Goal: Task Accomplishment & Management: Manage account settings

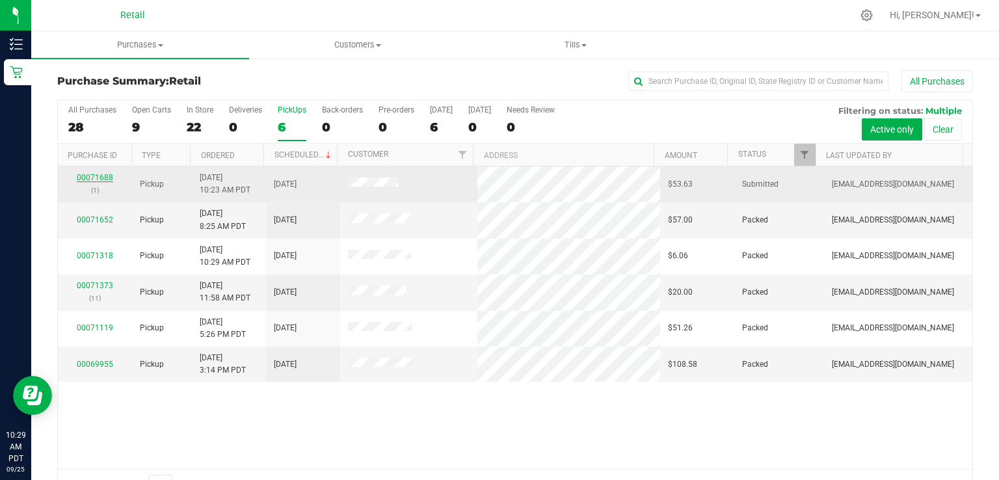
click at [103, 177] on link "00071688" at bounding box center [95, 177] width 36 height 9
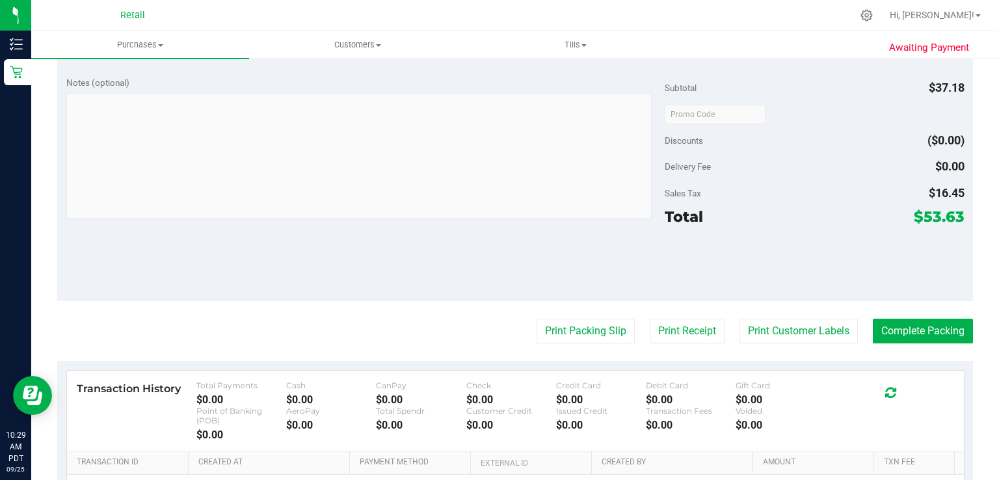
scroll to position [487, 0]
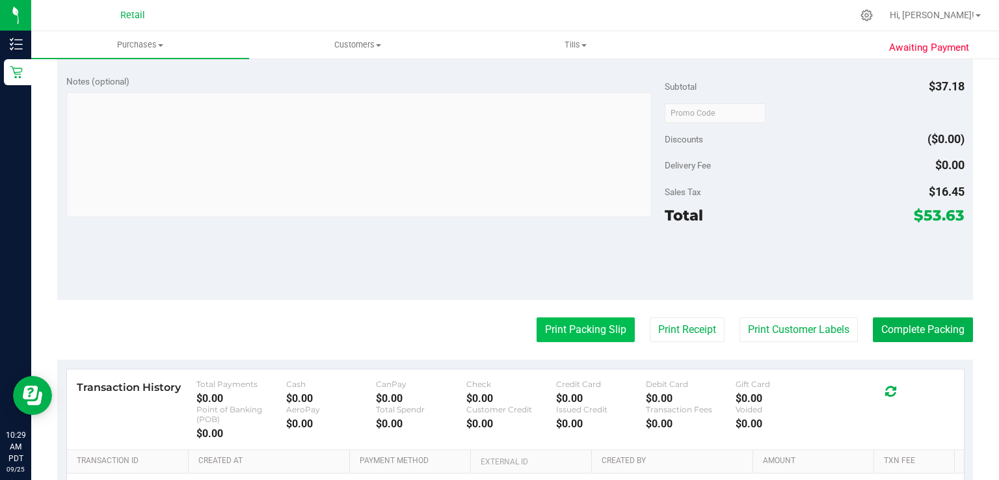
click at [575, 330] on button "Print Packing Slip" at bounding box center [586, 329] width 98 height 25
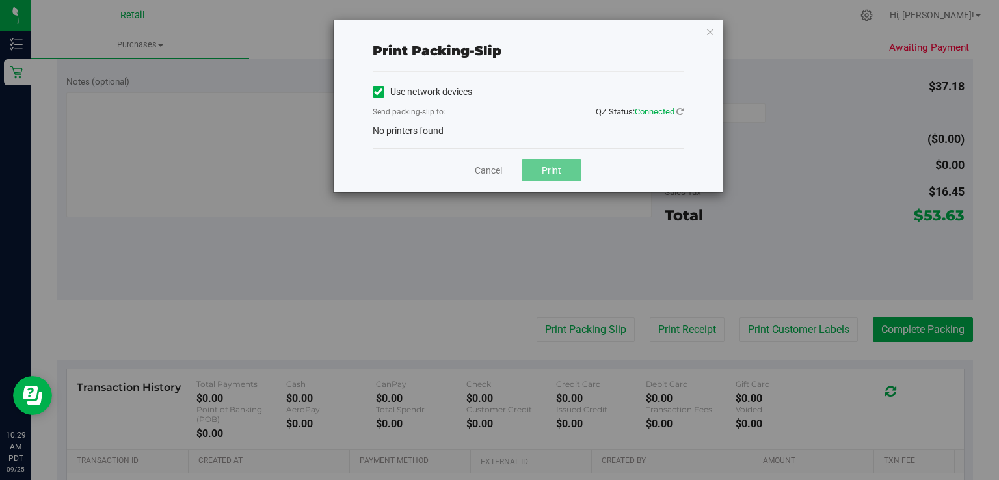
click at [377, 92] on icon at bounding box center [378, 92] width 8 height 0
click at [0, 0] on input "Use network devices" at bounding box center [0, 0] width 0 height 0
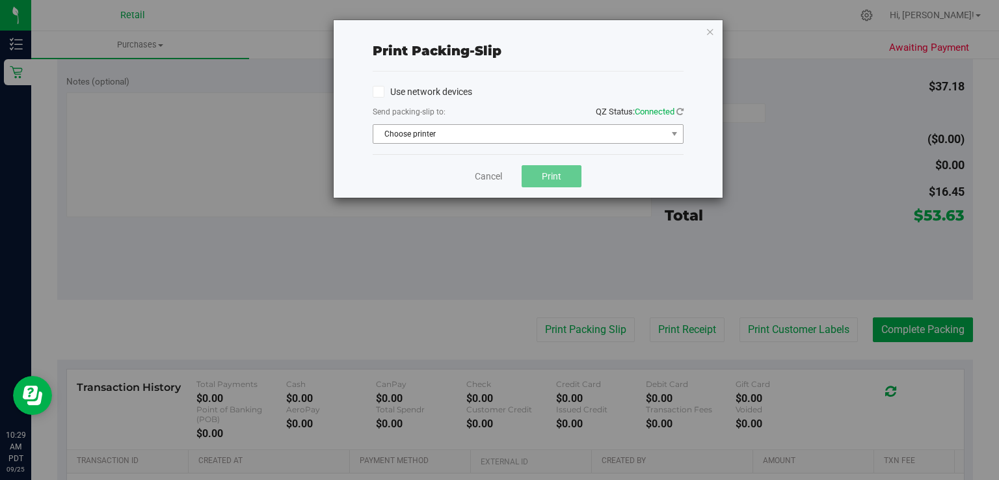
click at [457, 137] on span "Choose printer" at bounding box center [519, 134] width 293 height 18
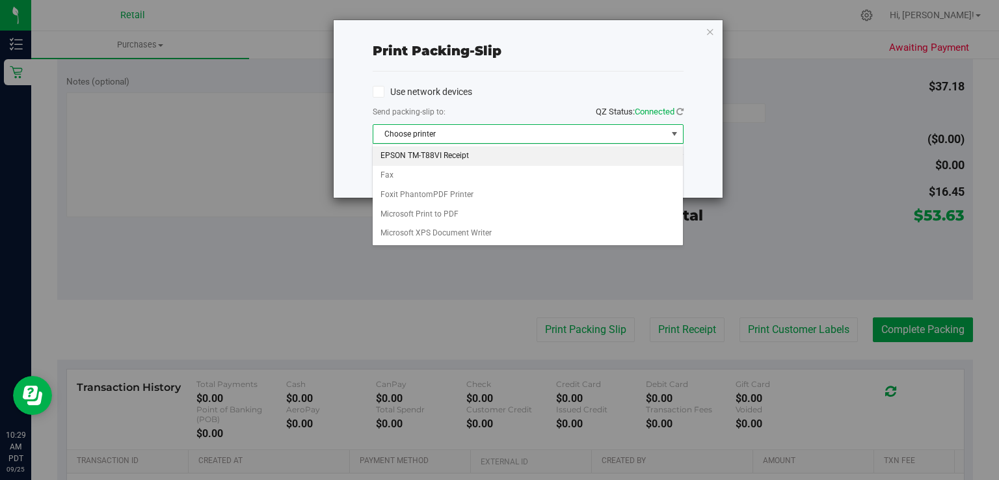
click at [455, 153] on li "EPSON TM-T88VI Receipt" at bounding box center [528, 156] width 310 height 20
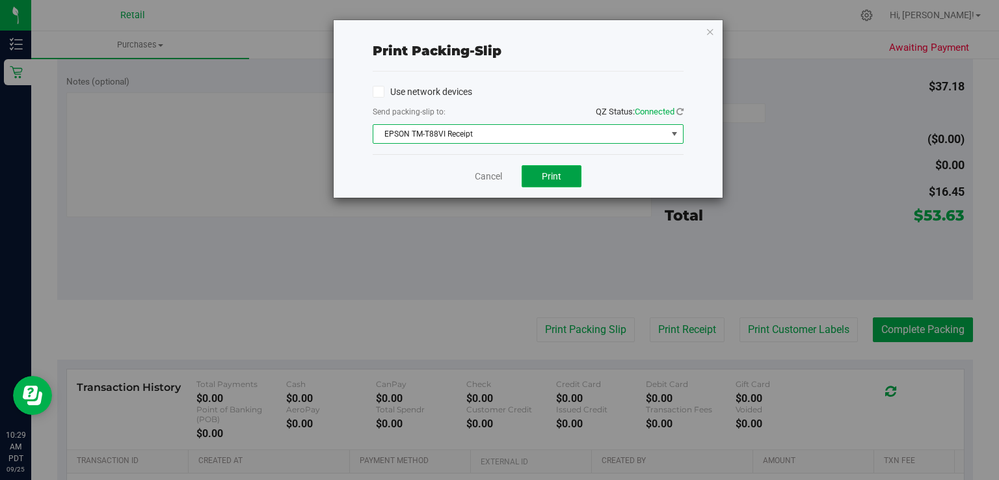
click at [566, 181] on button "Print" at bounding box center [552, 176] width 60 height 22
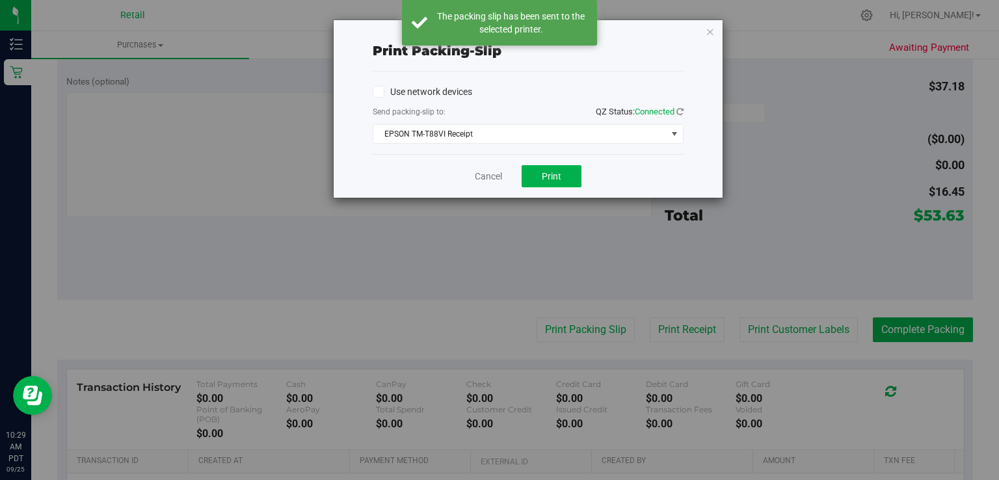
click at [163, 248] on div "Print packing-slip Use network devices Send packing-slip to: QZ Status: Connect…" at bounding box center [504, 240] width 1009 height 480
click at [478, 178] on link "Cancel" at bounding box center [488, 177] width 27 height 14
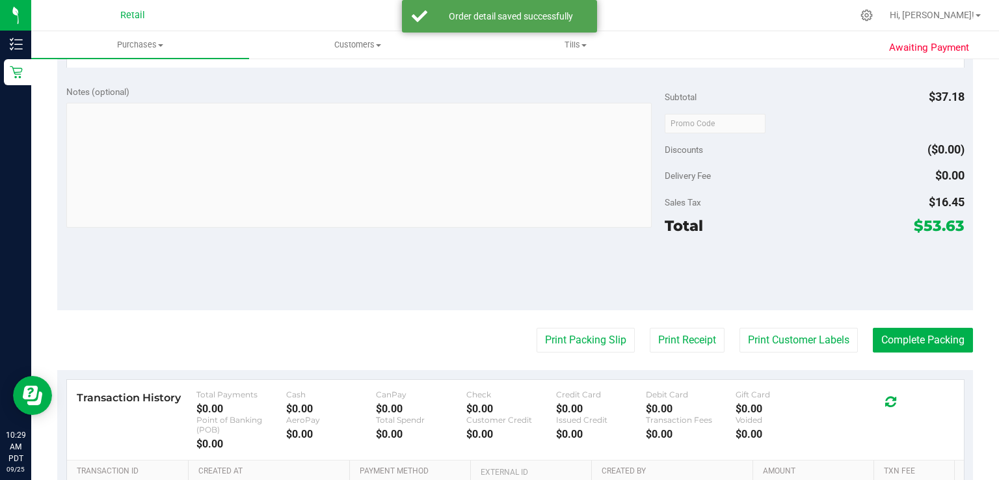
scroll to position [574, 0]
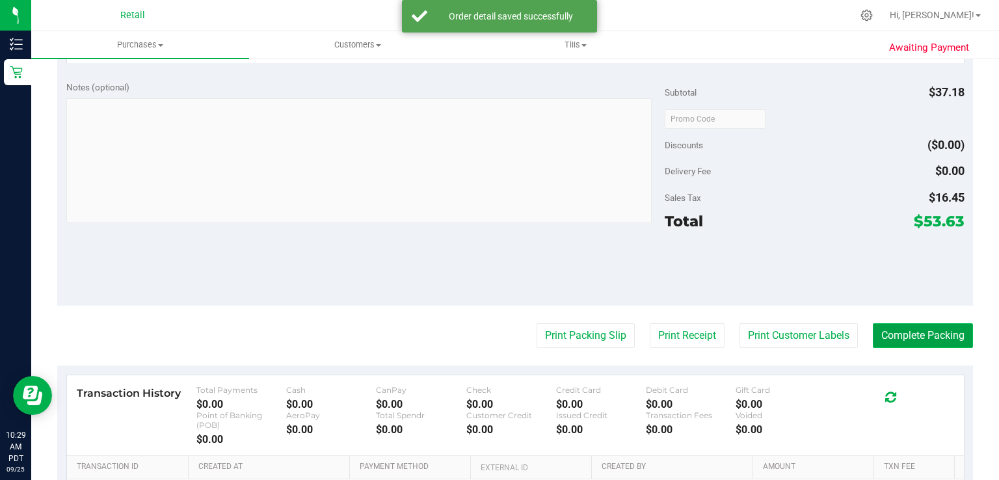
click at [895, 342] on button "Complete Packing" at bounding box center [923, 335] width 100 height 25
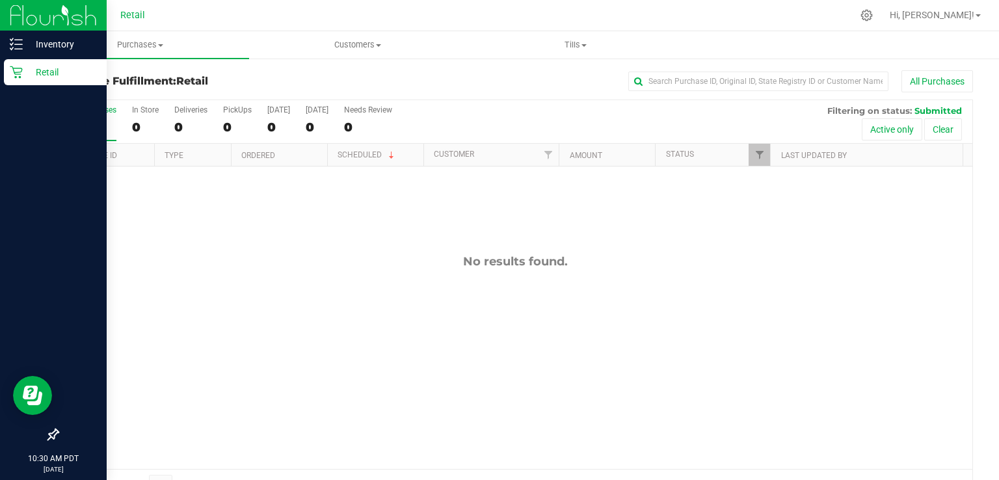
click at [15, 79] on div "Retail" at bounding box center [55, 72] width 103 height 26
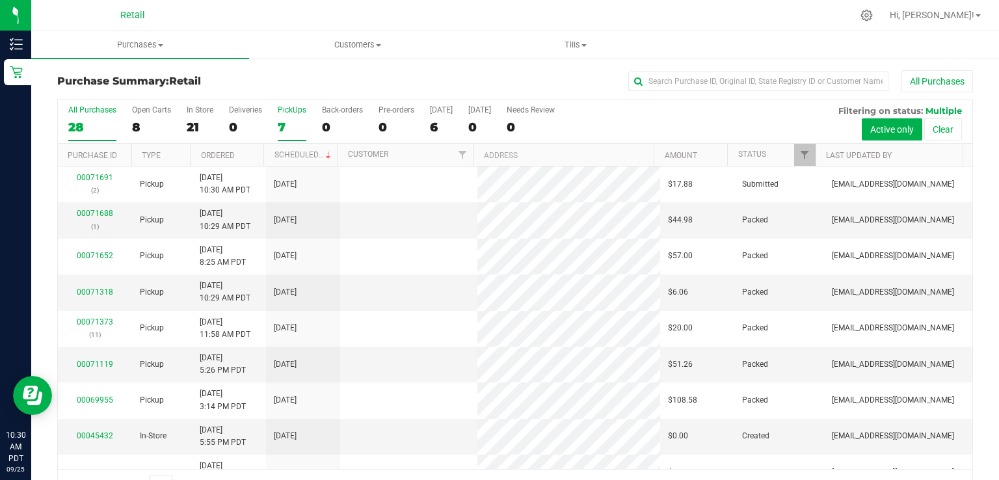
click at [280, 127] on div "7" at bounding box center [292, 127] width 29 height 15
click at [0, 0] on input "PickUps 7" at bounding box center [0, 0] width 0 height 0
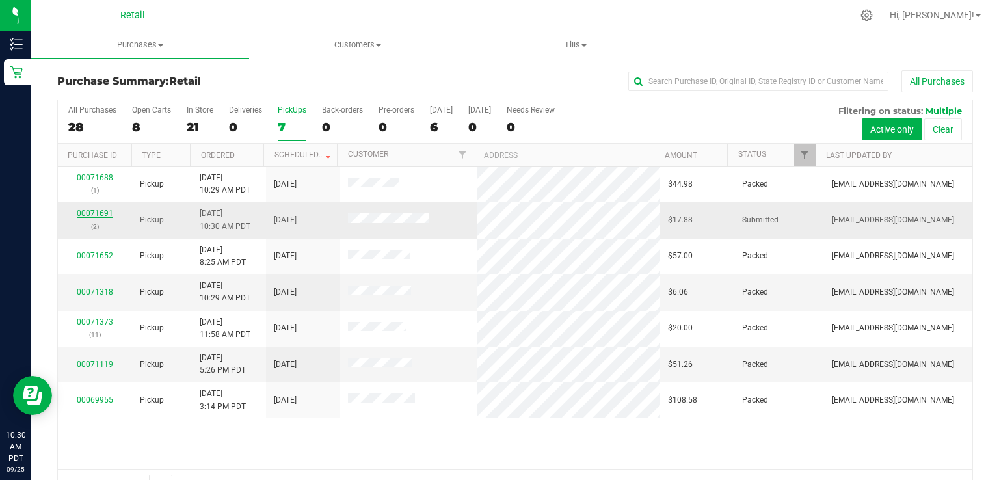
click at [83, 209] on link "00071691" at bounding box center [95, 213] width 36 height 9
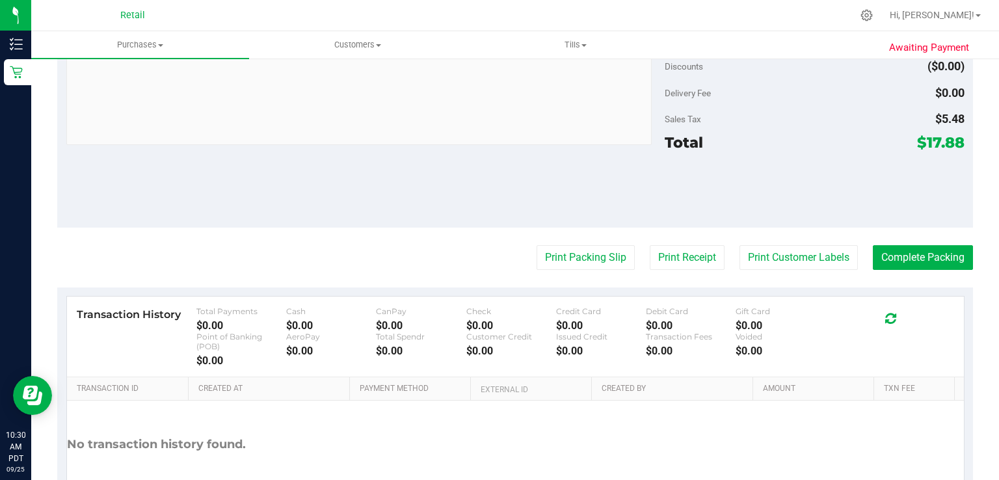
scroll to position [520, 0]
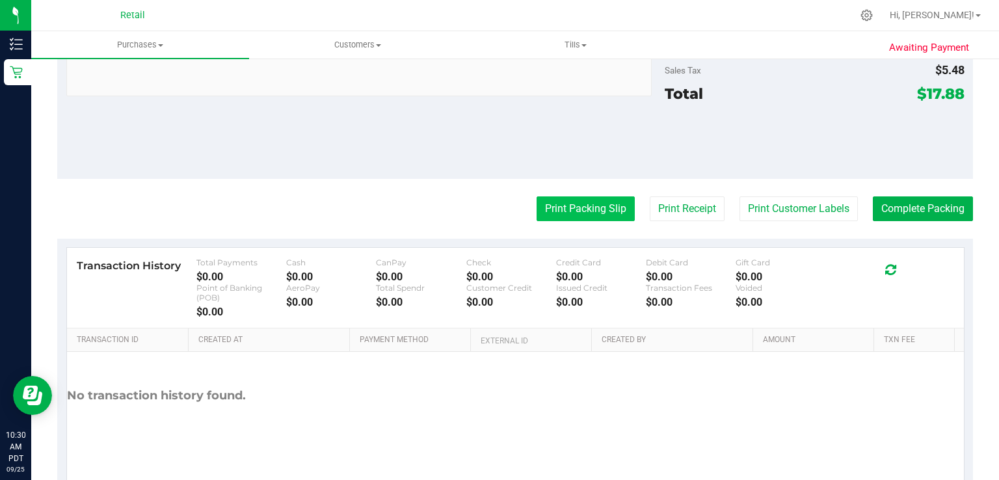
click at [557, 202] on button "Print Packing Slip" at bounding box center [586, 208] width 98 height 25
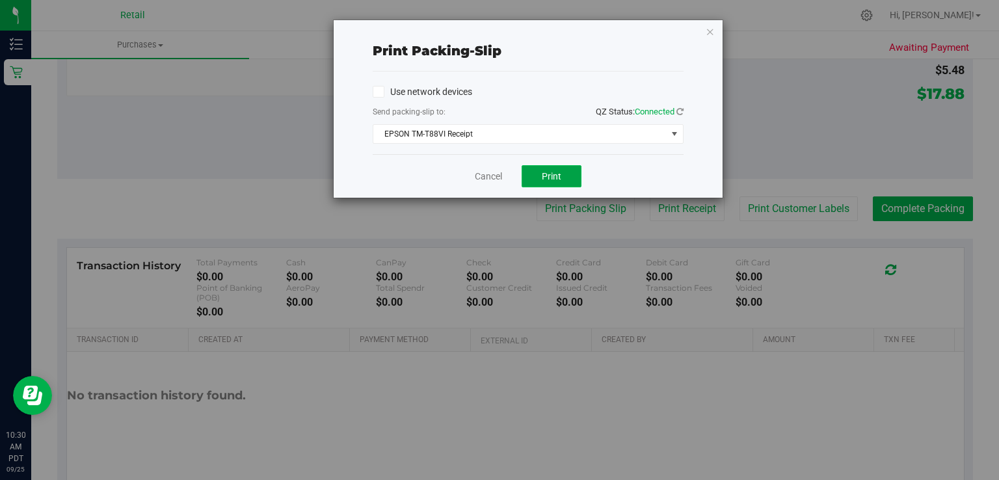
click at [555, 185] on button "Print" at bounding box center [552, 176] width 60 height 22
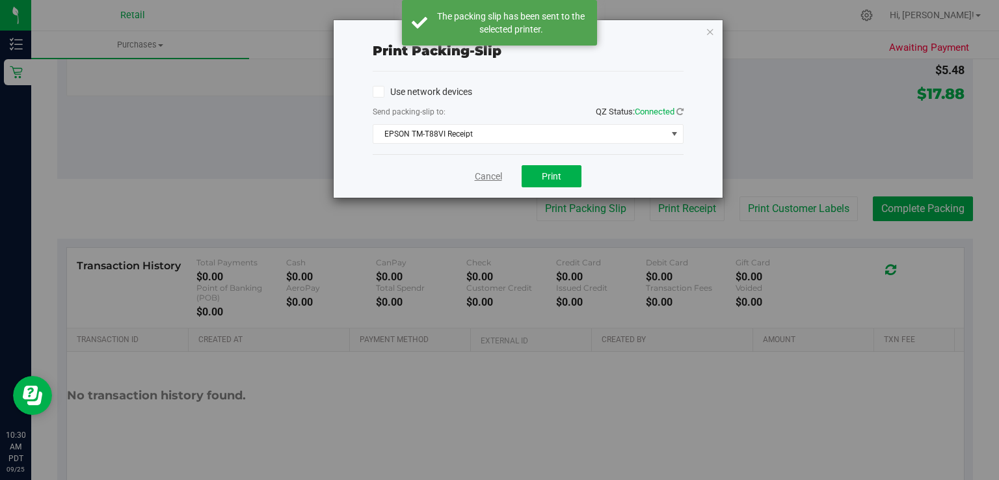
click at [488, 172] on link "Cancel" at bounding box center [488, 177] width 27 height 14
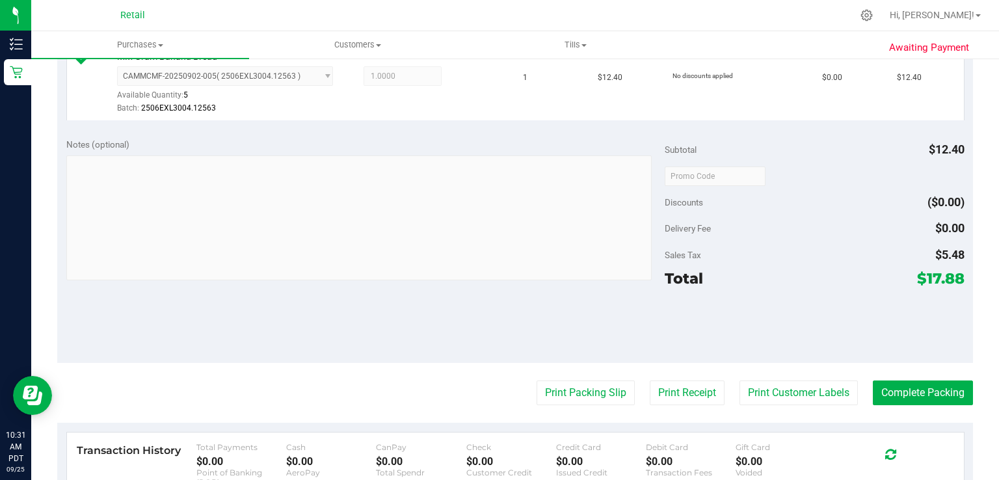
scroll to position [367, 0]
click at [937, 390] on button "Complete Packing" at bounding box center [923, 392] width 100 height 25
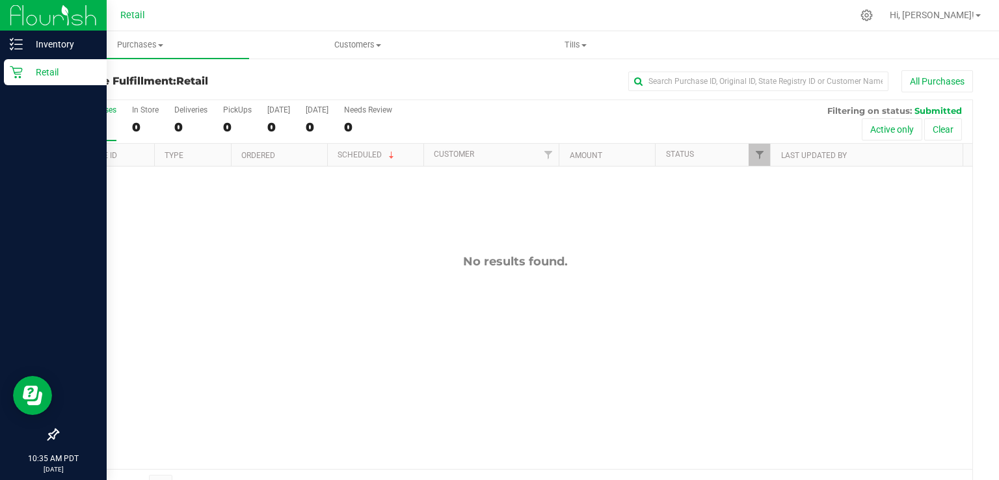
click at [20, 85] on link "Retail" at bounding box center [53, 73] width 107 height 28
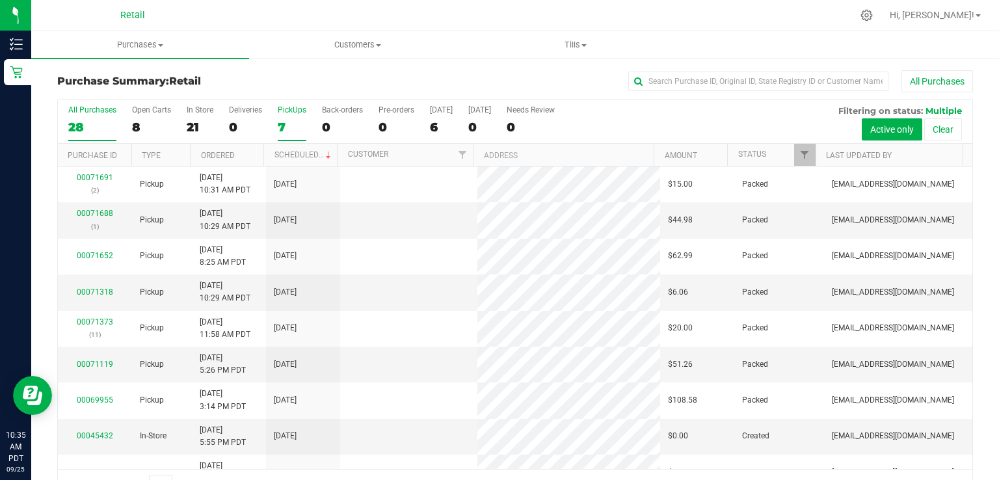
click at [292, 120] on div "7" at bounding box center [292, 127] width 29 height 15
click at [0, 0] on input "PickUps 7" at bounding box center [0, 0] width 0 height 0
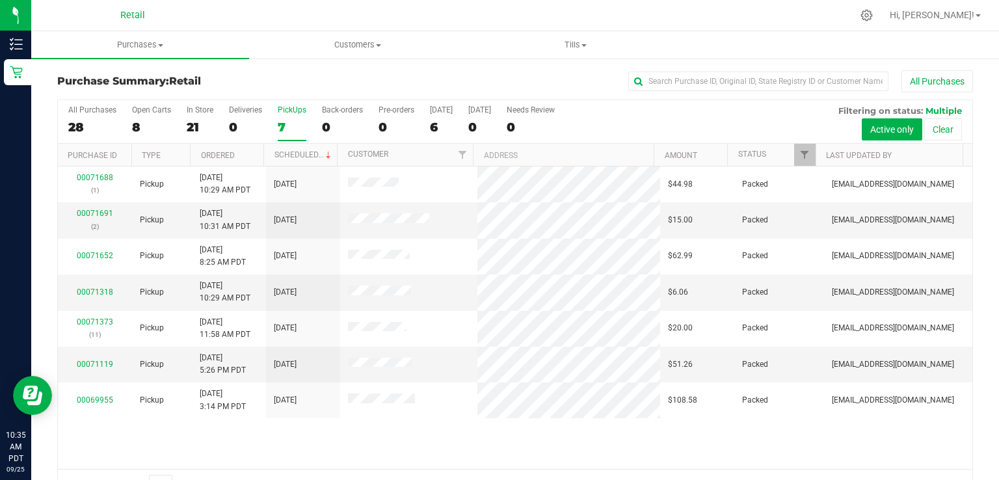
scroll to position [32, 0]
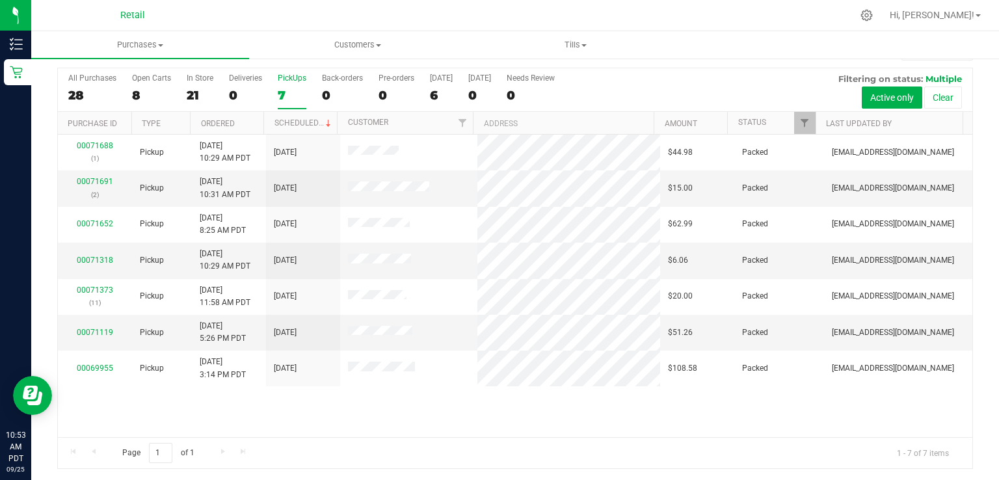
click at [288, 86] on label "PickUps 7" at bounding box center [292, 91] width 29 height 36
click at [0, 0] on input "PickUps 7" at bounding box center [0, 0] width 0 height 0
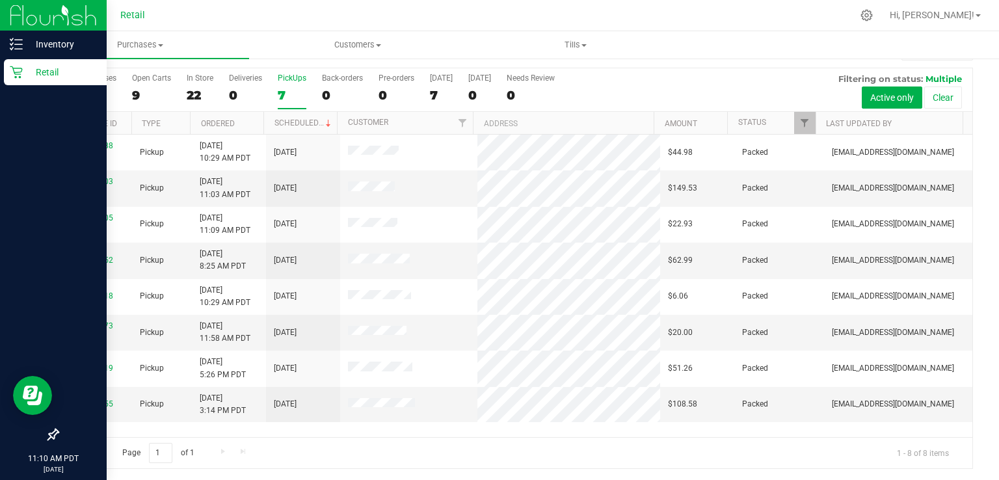
click at [18, 76] on icon at bounding box center [16, 72] width 13 height 13
click at [28, 67] on p "Retail" at bounding box center [62, 72] width 78 height 16
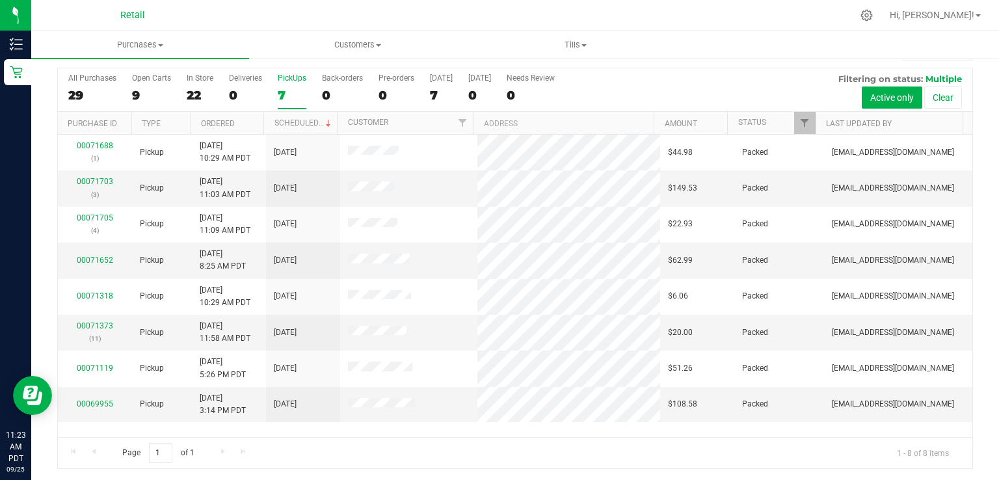
click at [291, 101] on div "7" at bounding box center [292, 95] width 29 height 15
click at [0, 0] on input "PickUps 7" at bounding box center [0, 0] width 0 height 0
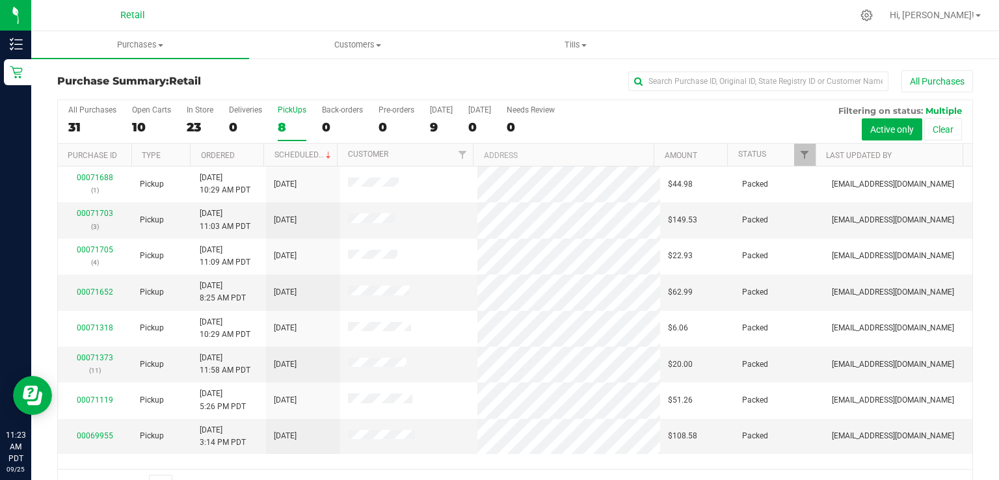
click at [282, 122] on div "8" at bounding box center [292, 127] width 29 height 15
click at [0, 0] on input "PickUps 8" at bounding box center [0, 0] width 0 height 0
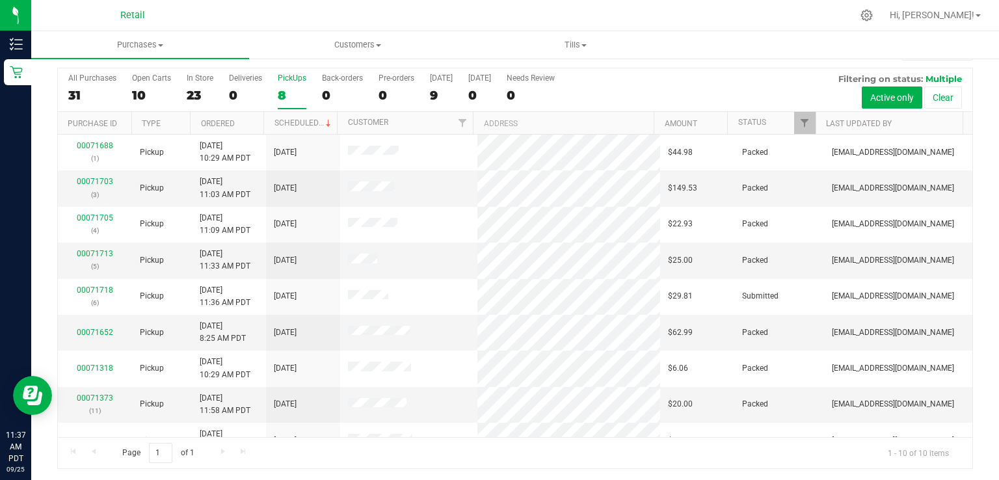
click at [280, 93] on div "8" at bounding box center [292, 95] width 29 height 15
click at [0, 0] on input "PickUps 8" at bounding box center [0, 0] width 0 height 0
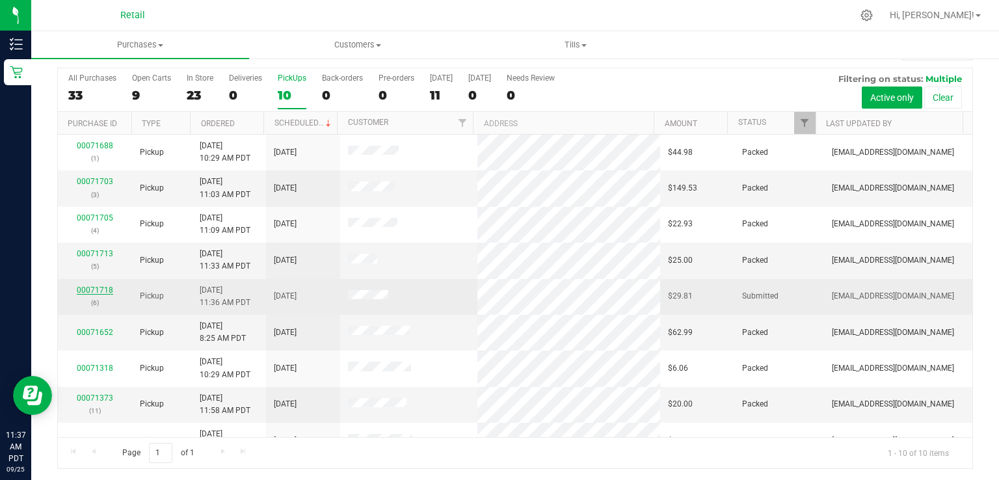
click at [104, 291] on link "00071718" at bounding box center [95, 290] width 36 height 9
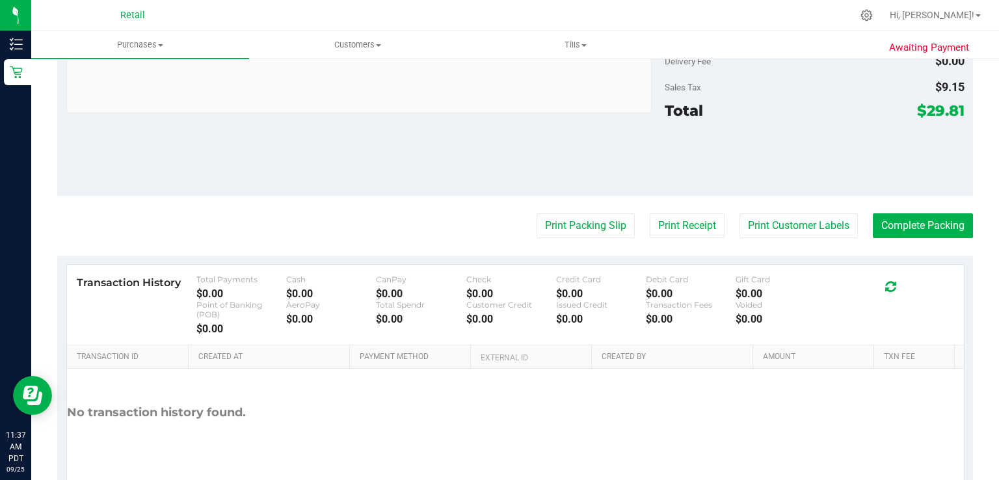
scroll to position [505, 0]
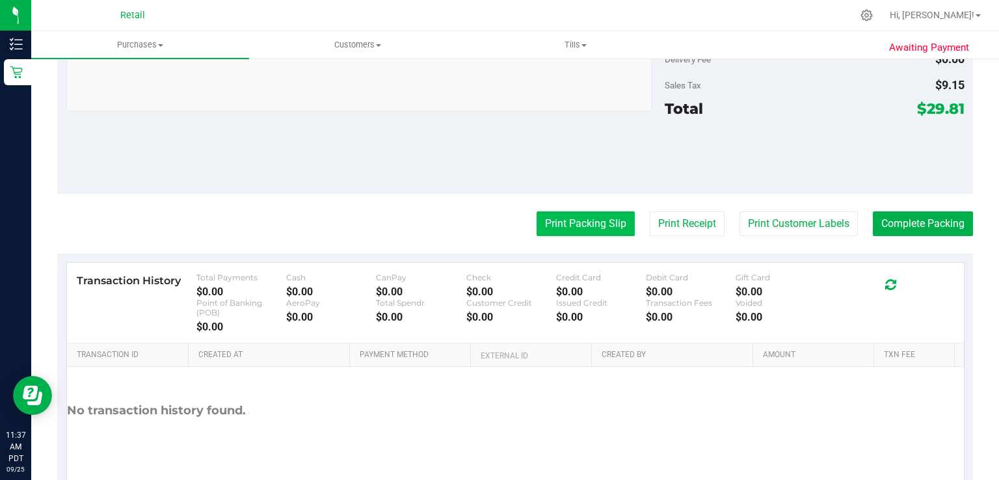
click at [559, 222] on button "Print Packing Slip" at bounding box center [586, 223] width 98 height 25
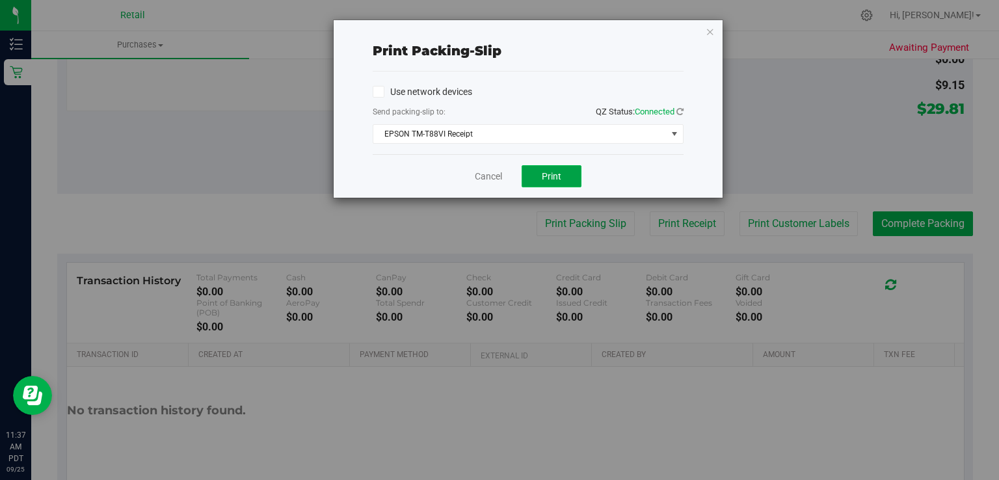
click at [561, 171] on span "Print" at bounding box center [552, 176] width 20 height 10
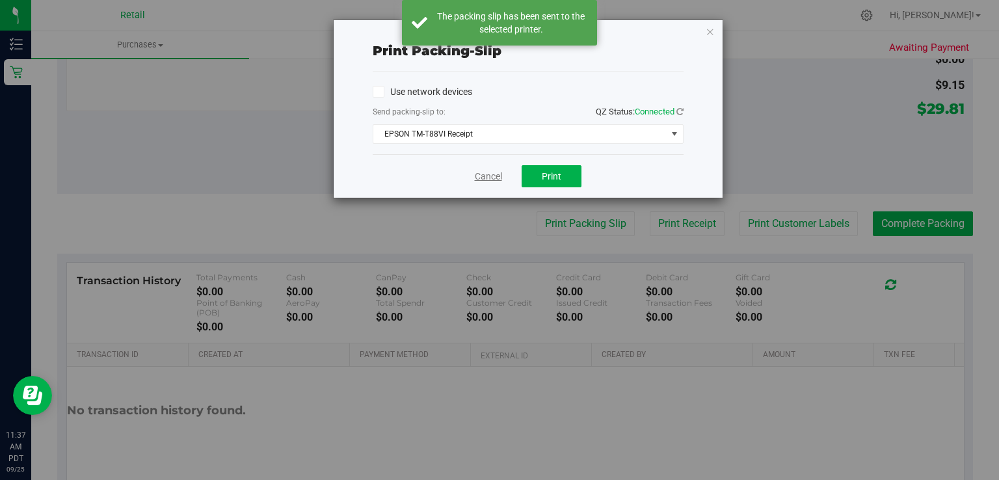
click at [490, 172] on link "Cancel" at bounding box center [488, 177] width 27 height 14
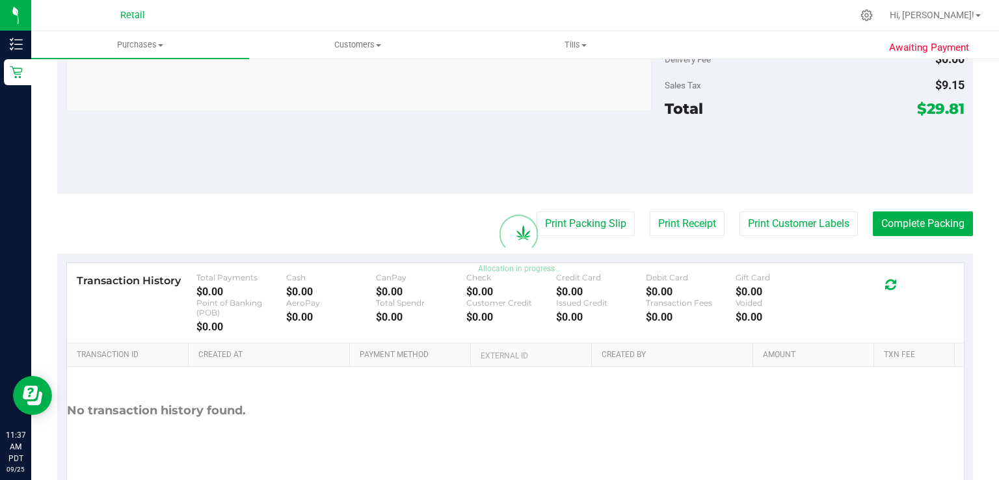
scroll to position [535, 0]
click at [954, 232] on button "Complete Packing" at bounding box center [923, 223] width 100 height 25
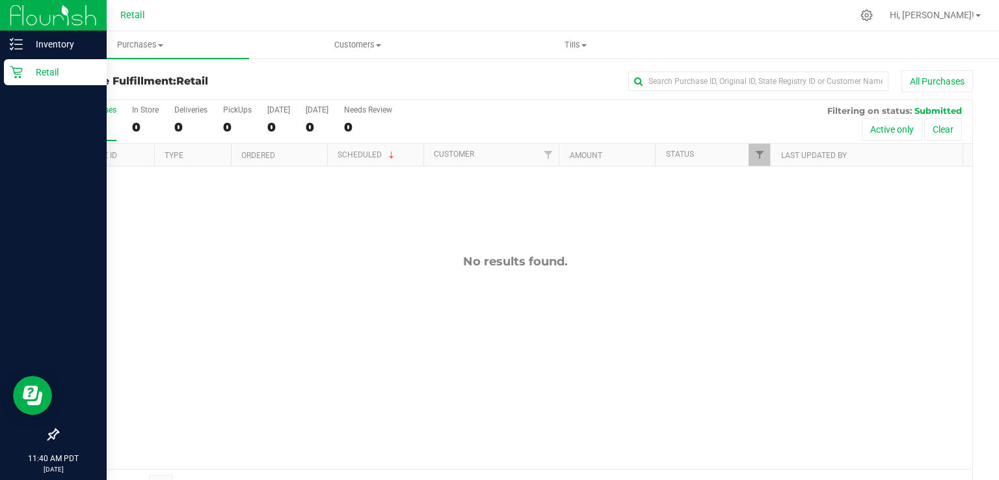
click at [1, 83] on link "Retail" at bounding box center [53, 73] width 107 height 28
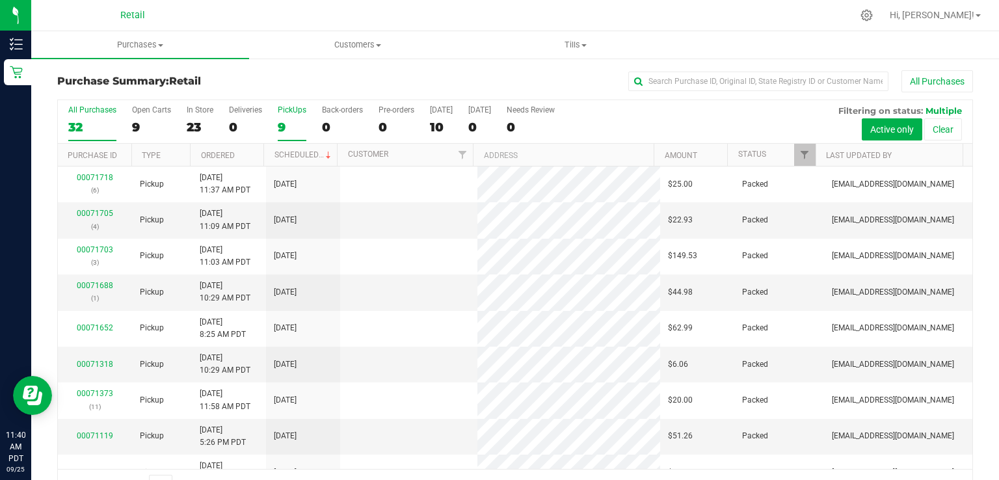
click at [281, 117] on label "PickUps 9" at bounding box center [292, 123] width 29 height 36
click at [0, 0] on input "PickUps 9" at bounding box center [0, 0] width 0 height 0
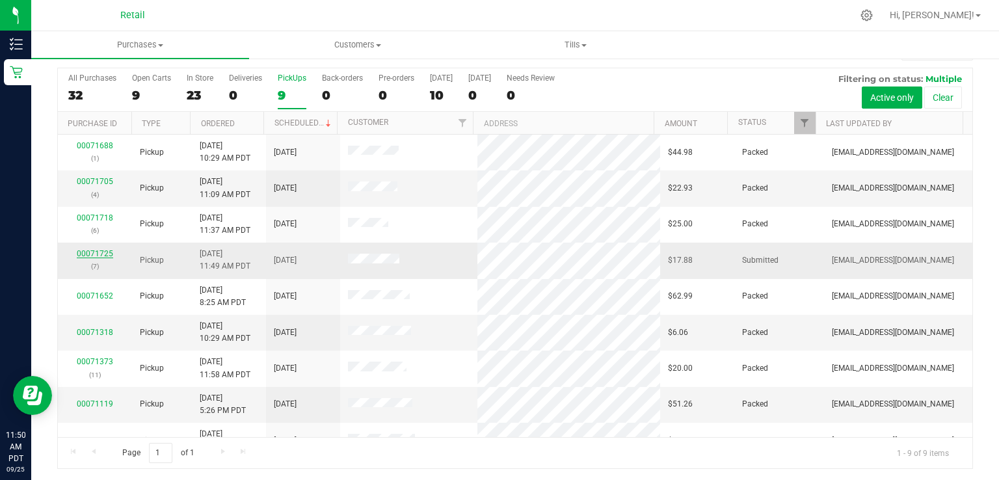
click at [85, 253] on link "00071725" at bounding box center [95, 253] width 36 height 9
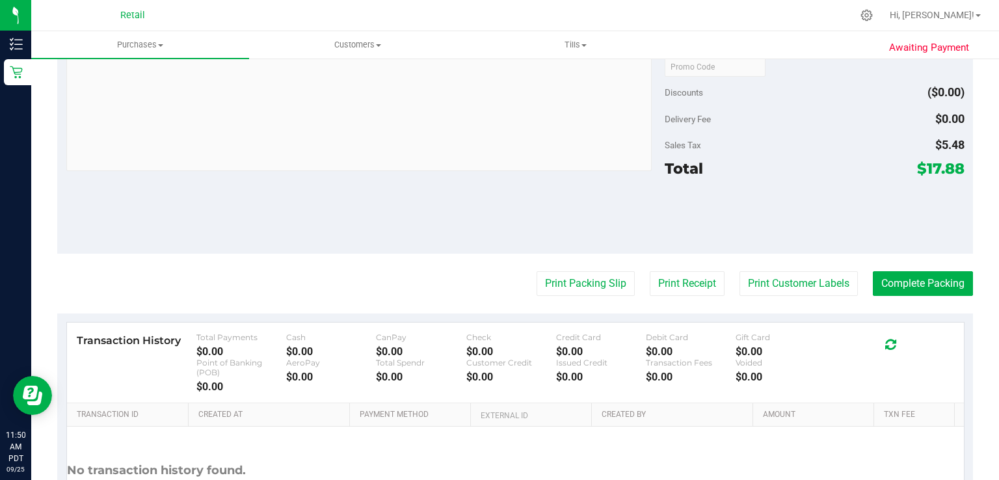
scroll to position [466, 0]
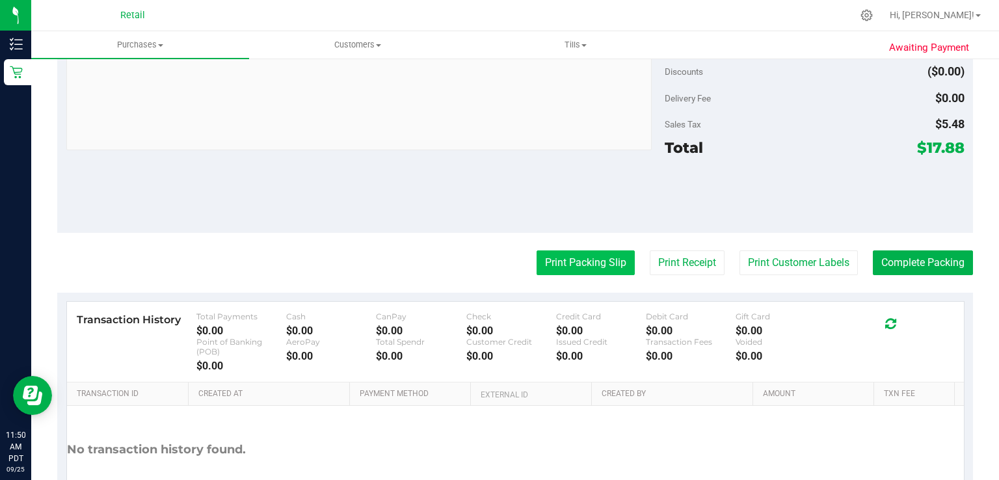
click at [578, 259] on button "Print Packing Slip" at bounding box center [586, 262] width 98 height 25
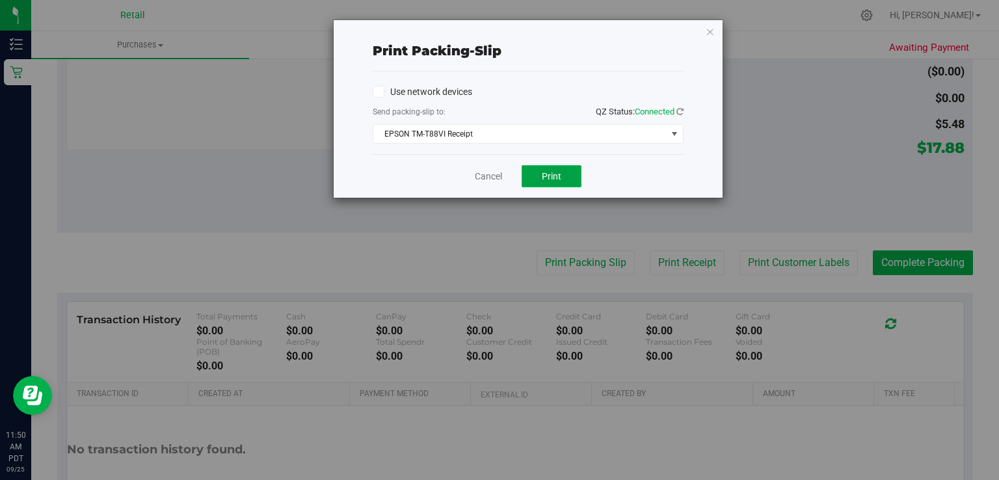
click at [567, 184] on button "Print" at bounding box center [552, 176] width 60 height 22
click at [484, 171] on link "Cancel" at bounding box center [488, 177] width 27 height 14
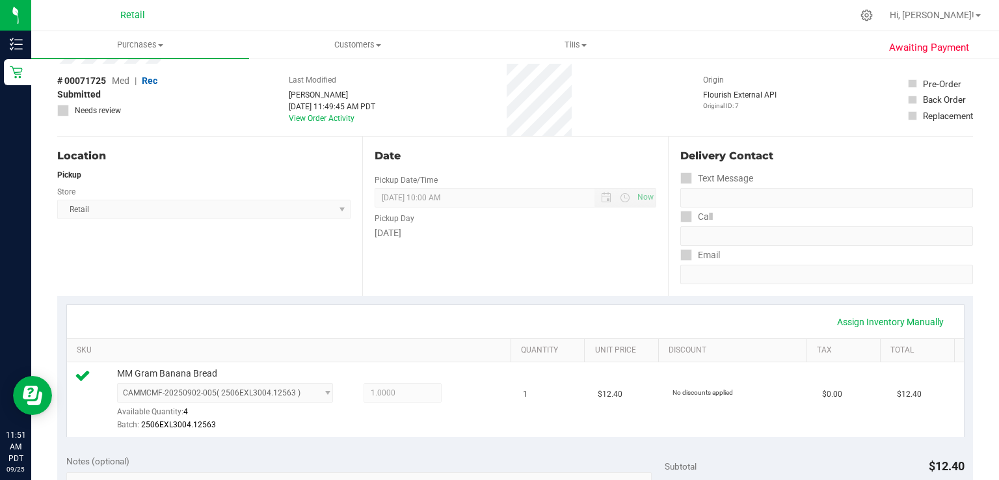
scroll to position [0, 0]
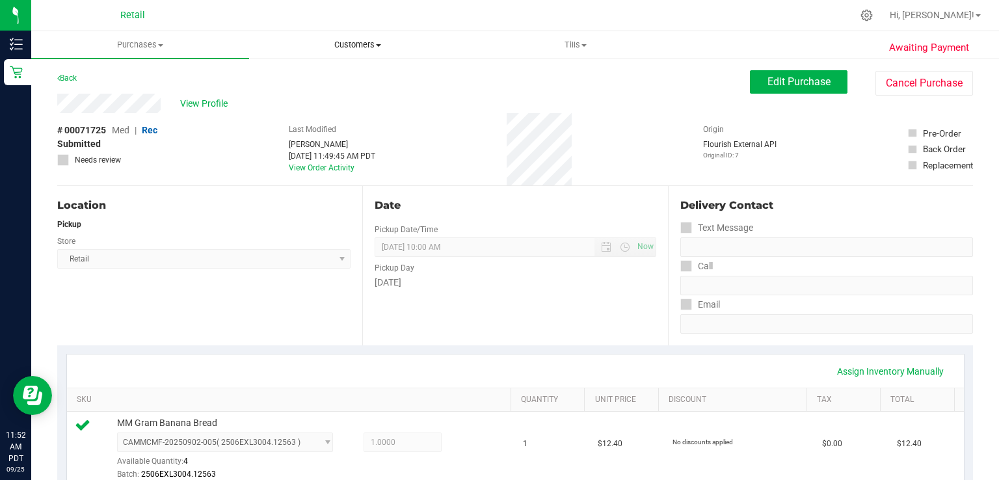
click at [352, 45] on span "Customers" at bounding box center [358, 45] width 217 height 12
click at [298, 74] on span "All customers" at bounding box center [296, 78] width 94 height 11
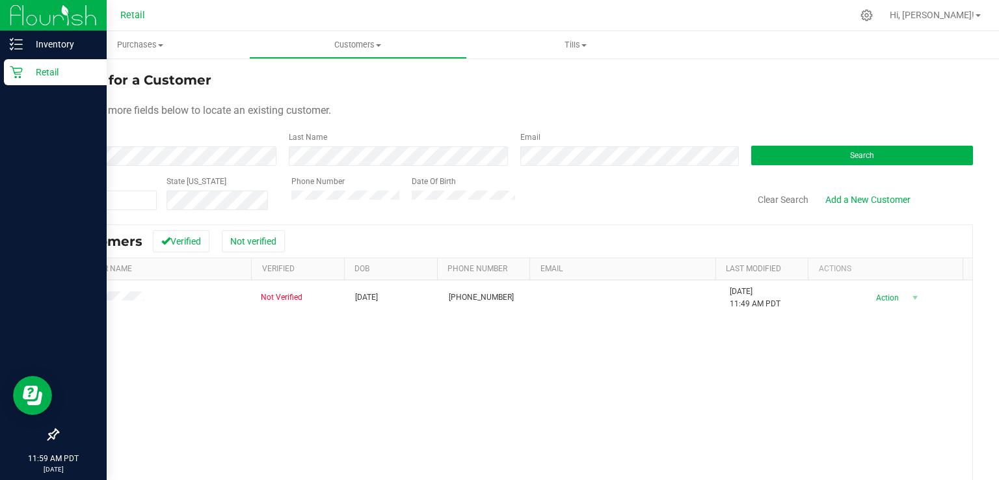
click at [18, 77] on icon at bounding box center [16, 72] width 12 height 12
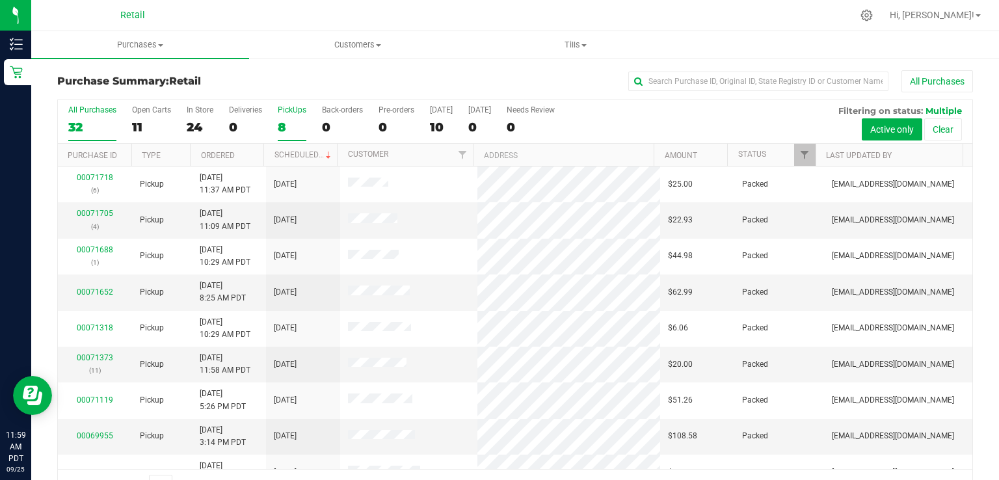
click at [286, 118] on label "PickUps 8" at bounding box center [292, 123] width 29 height 36
click at [0, 0] on input "PickUps 8" at bounding box center [0, 0] width 0 height 0
click at [284, 123] on div "8" at bounding box center [292, 127] width 29 height 15
click at [0, 0] on input "PickUps 8" at bounding box center [0, 0] width 0 height 0
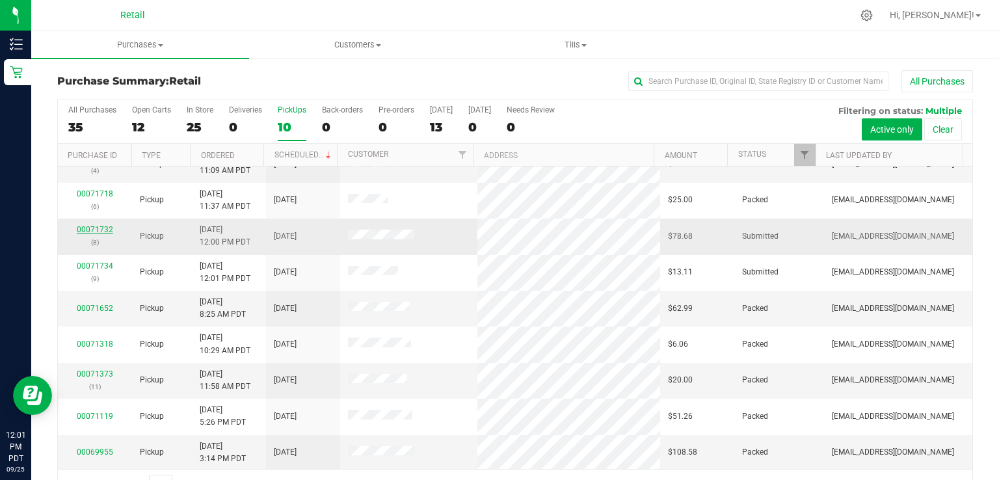
click at [101, 228] on link "00071732" at bounding box center [95, 229] width 36 height 9
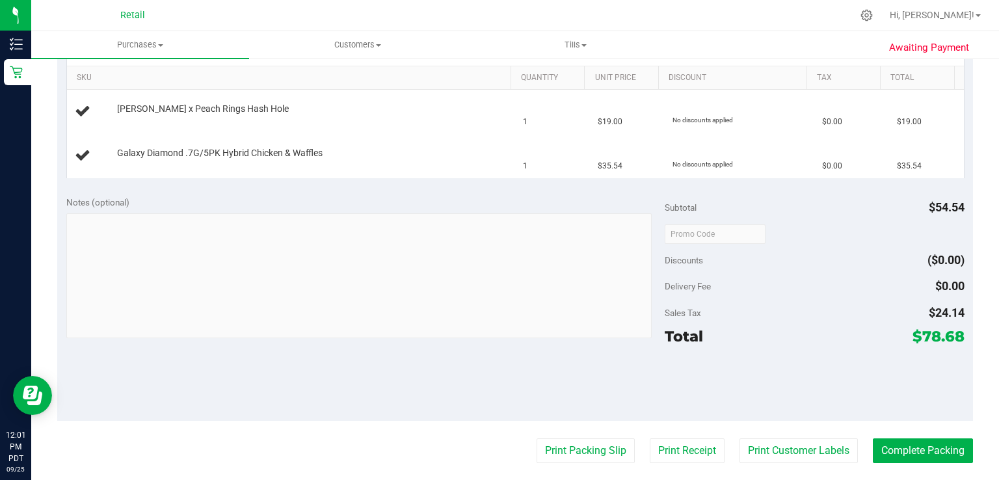
scroll to position [391, 0]
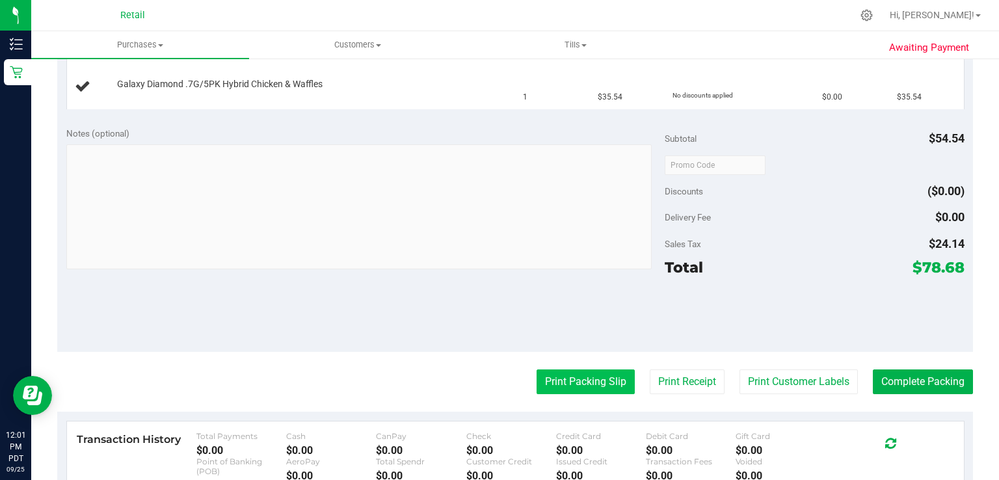
click at [583, 377] on button "Print Packing Slip" at bounding box center [586, 381] width 98 height 25
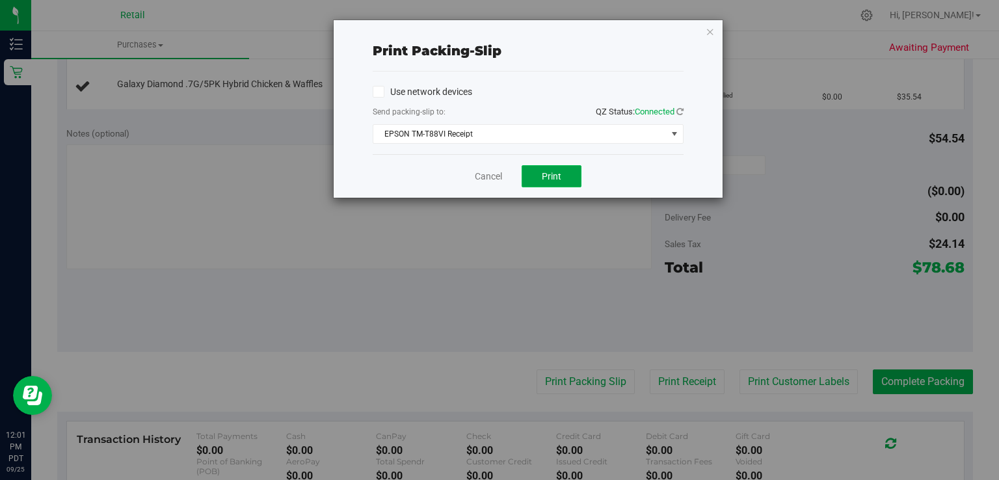
click at [555, 179] on span "Print" at bounding box center [552, 176] width 20 height 10
click at [498, 179] on link "Cancel" at bounding box center [488, 177] width 27 height 14
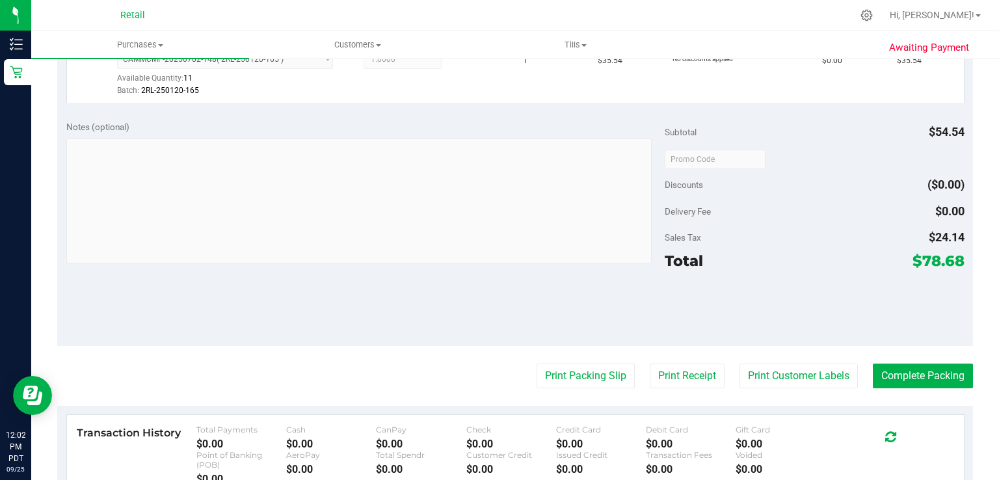
scroll to position [458, 0]
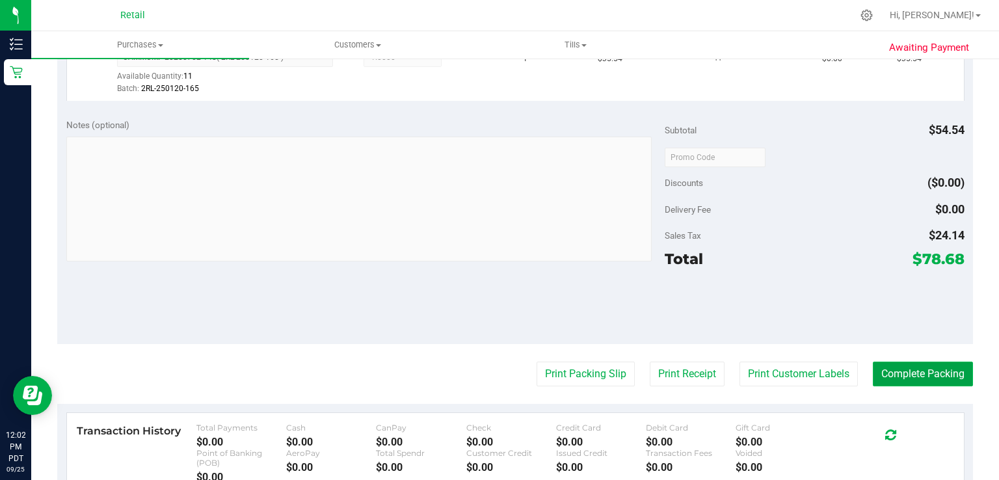
click at [929, 374] on button "Complete Packing" at bounding box center [923, 374] width 100 height 25
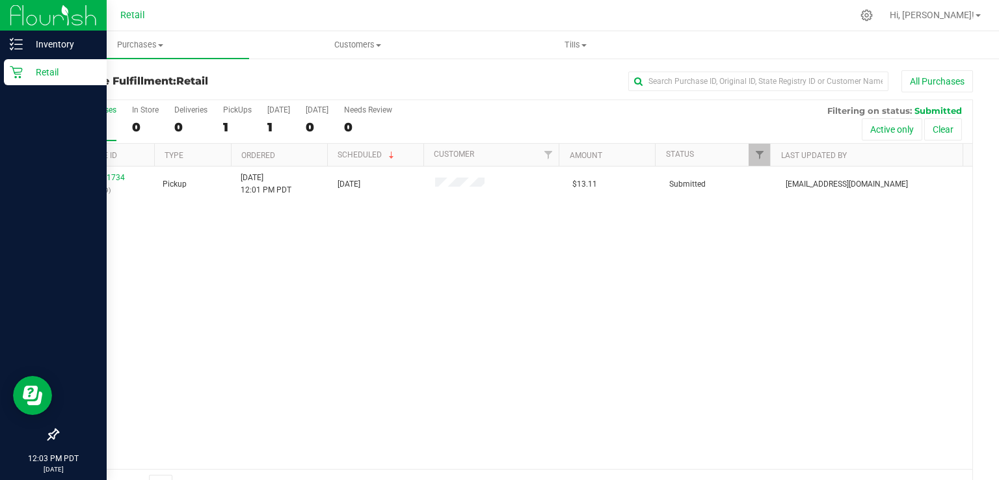
click at [5, 81] on div "Retail" at bounding box center [55, 72] width 103 height 26
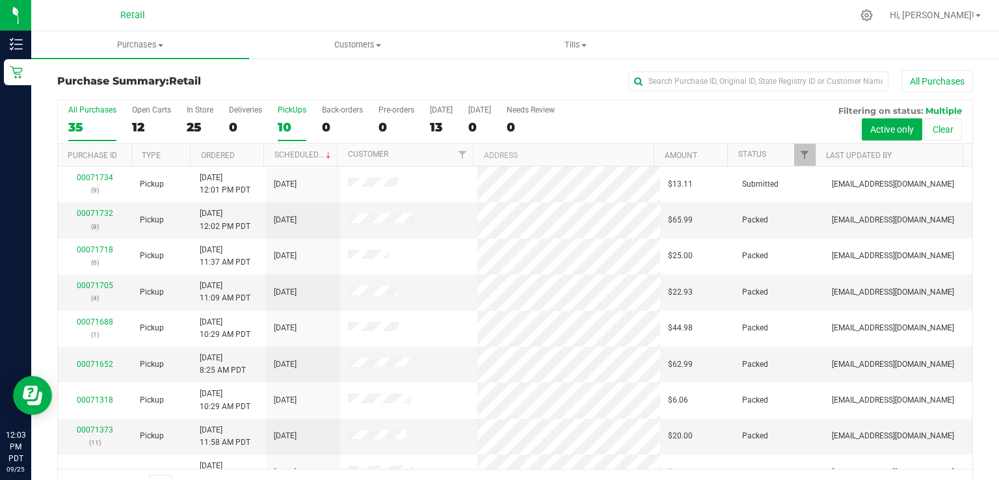
click at [282, 122] on div "10" at bounding box center [292, 127] width 29 height 15
click at [0, 0] on input "PickUps 10" at bounding box center [0, 0] width 0 height 0
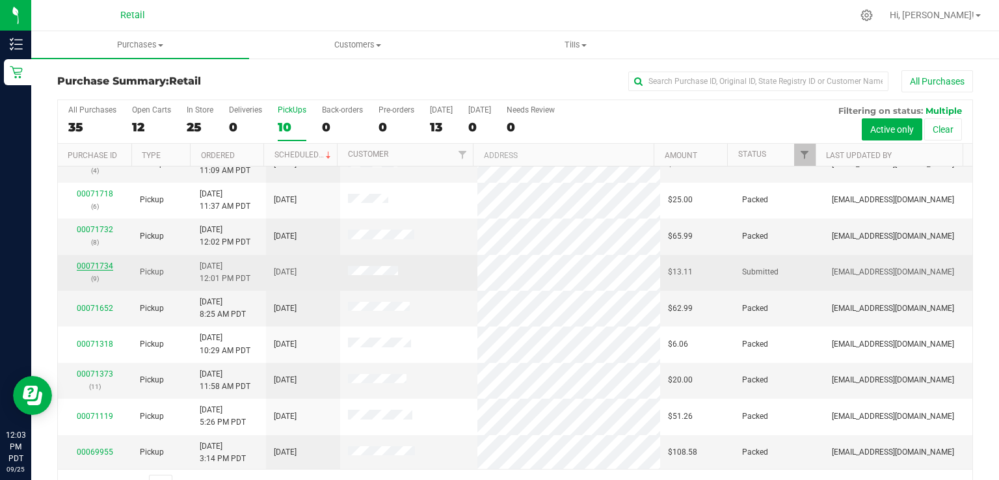
click at [101, 264] on link "00071734" at bounding box center [95, 265] width 36 height 9
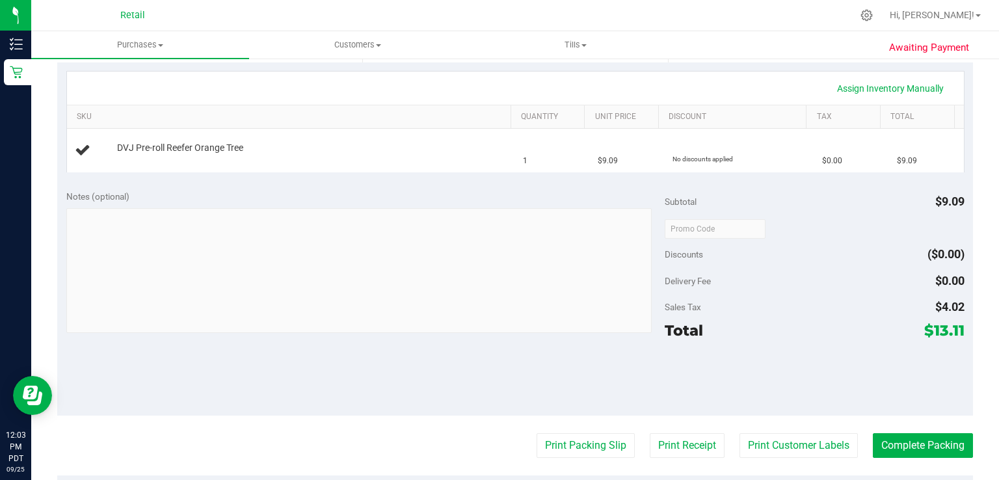
scroll to position [388, 0]
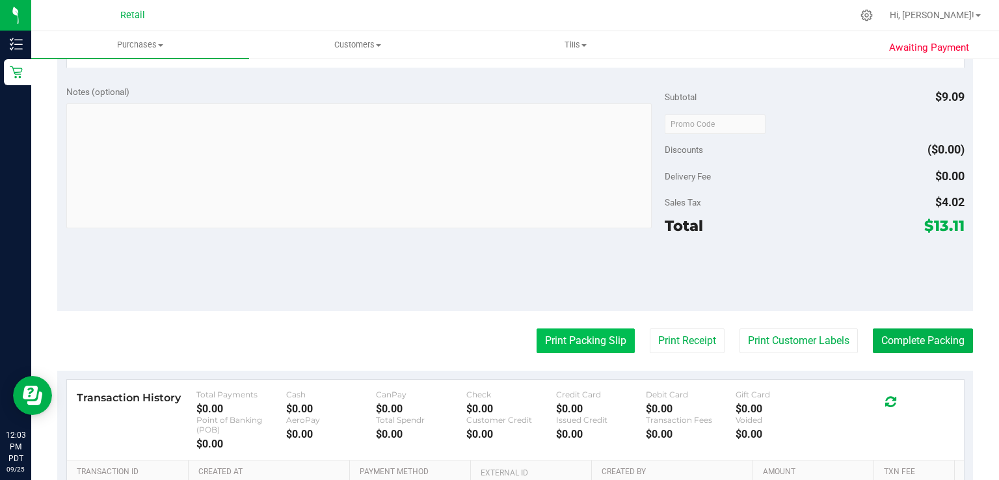
click at [575, 338] on button "Print Packing Slip" at bounding box center [586, 340] width 98 height 25
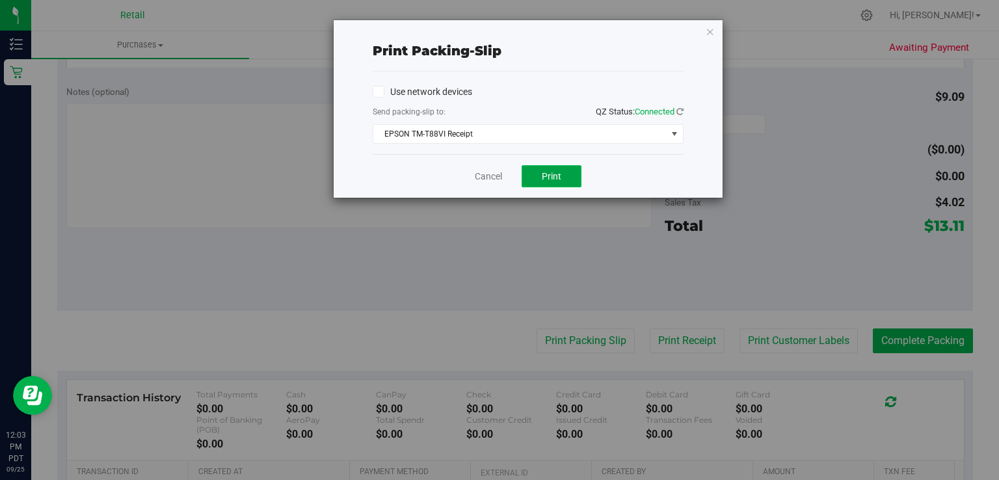
click at [566, 172] on button "Print" at bounding box center [552, 176] width 60 height 22
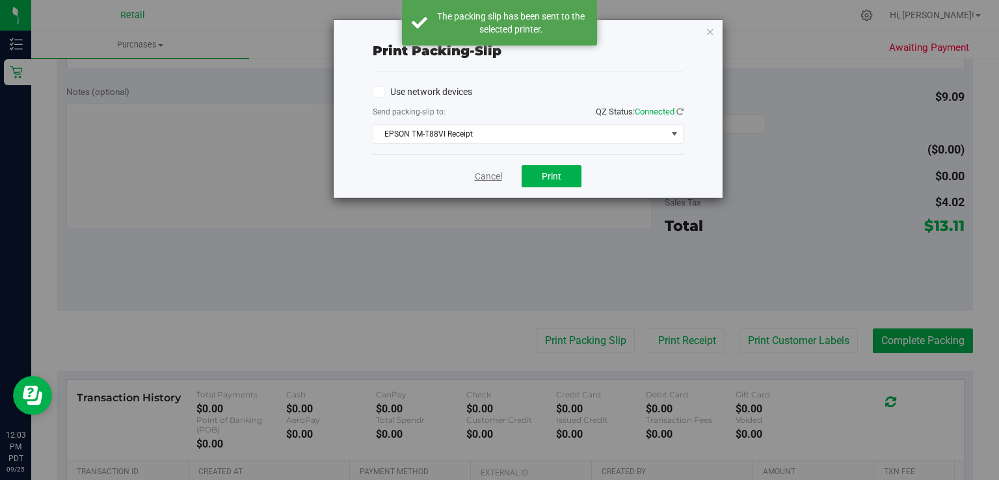
click at [494, 172] on link "Cancel" at bounding box center [488, 177] width 27 height 14
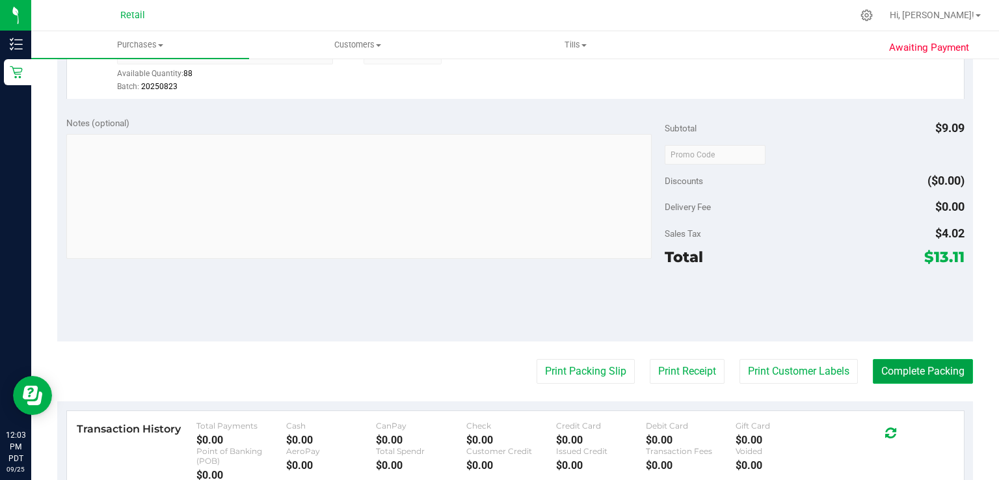
click at [957, 361] on button "Complete Packing" at bounding box center [923, 371] width 100 height 25
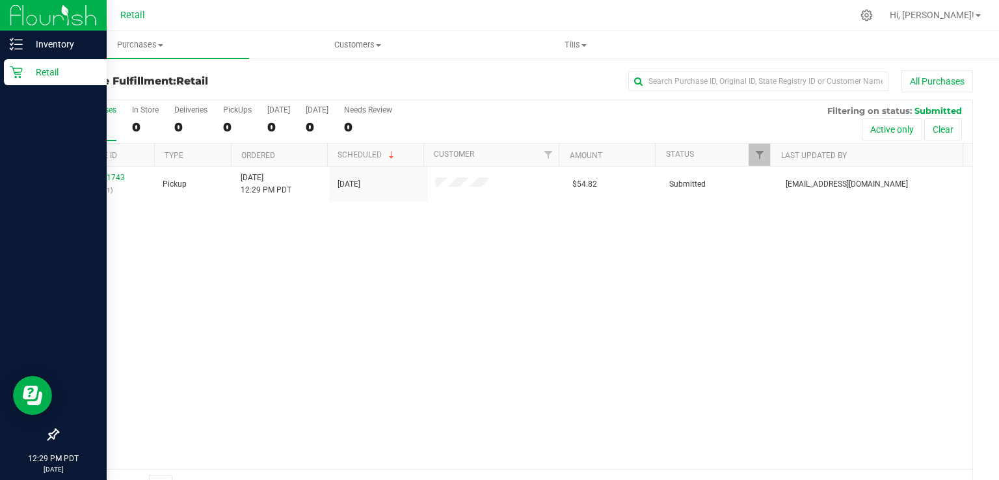
click at [23, 78] on p "Retail" at bounding box center [62, 72] width 78 height 16
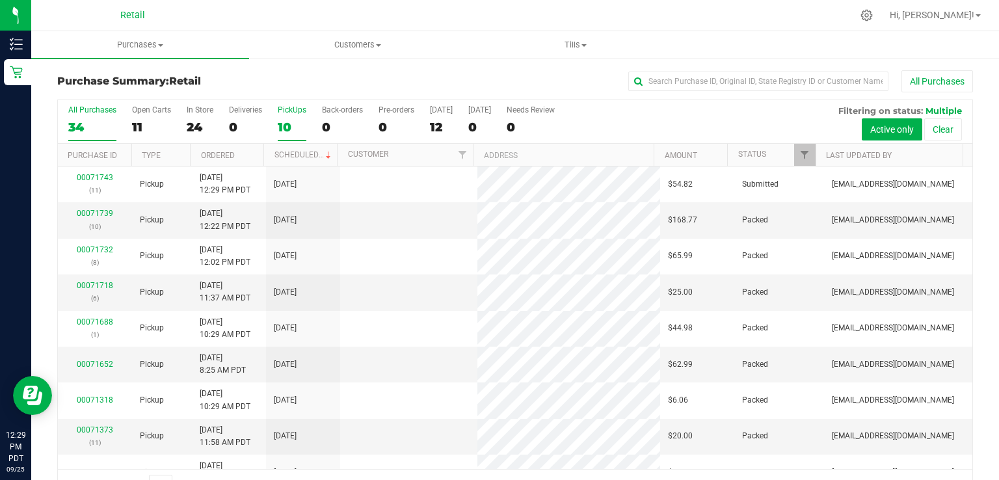
click at [288, 120] on div "10" at bounding box center [292, 127] width 29 height 15
click at [0, 0] on input "PickUps 10" at bounding box center [0, 0] width 0 height 0
click at [873, 10] on icon at bounding box center [867, 15] width 14 height 14
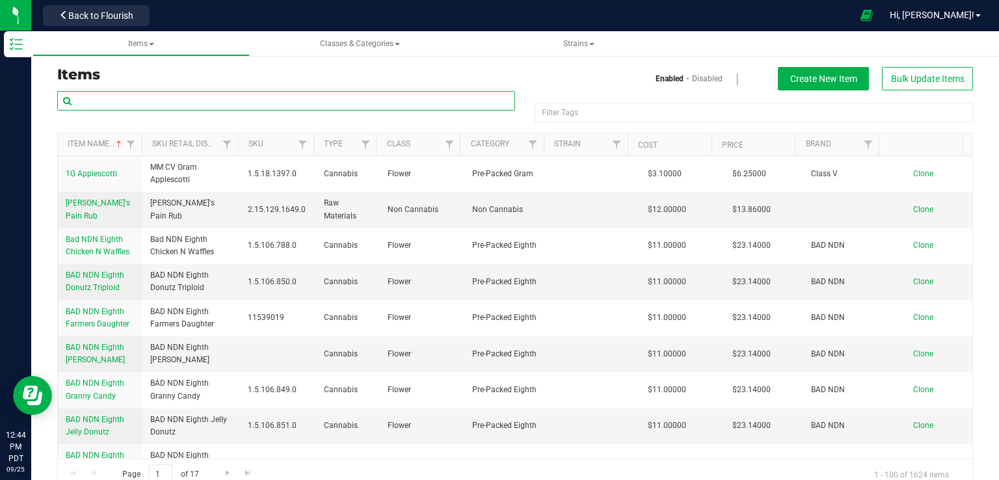
click at [174, 101] on input "text" at bounding box center [286, 101] width 458 height 20
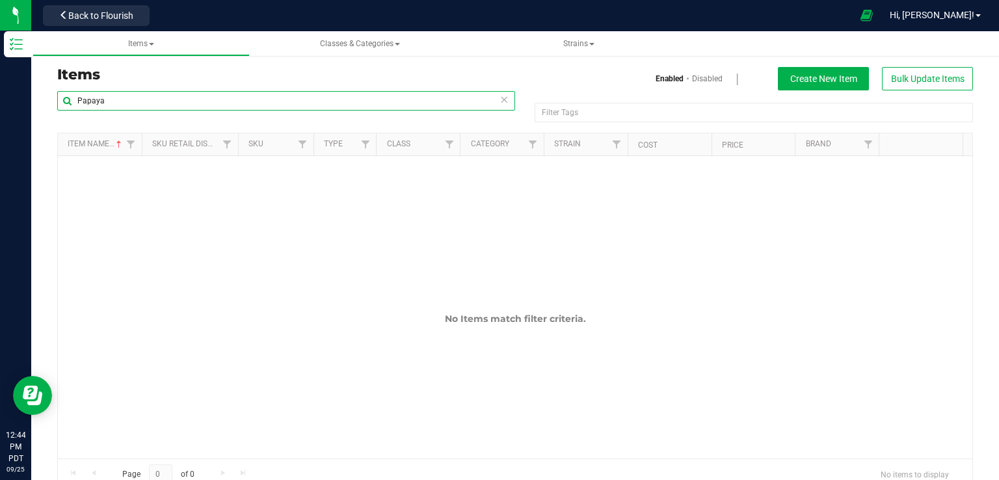
type input "Papaya"
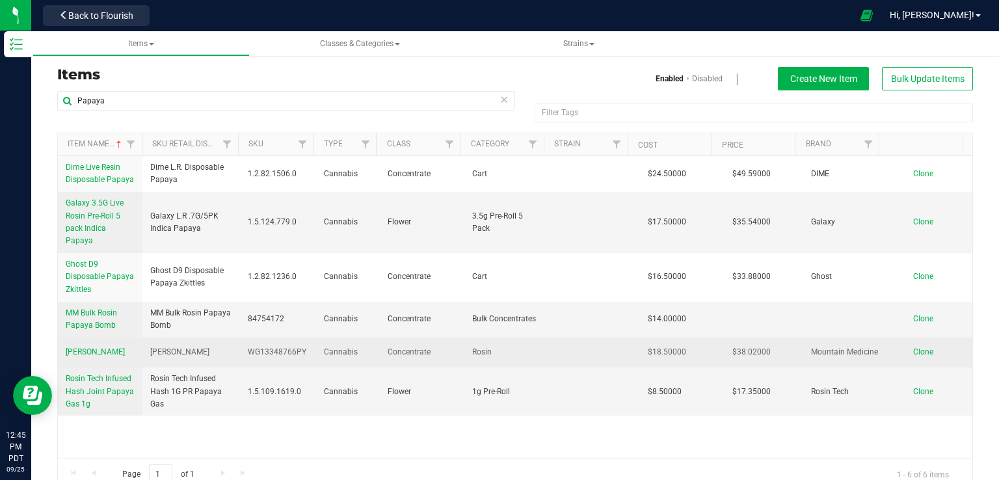
click at [90, 347] on span "[PERSON_NAME]" at bounding box center [95, 351] width 59 height 9
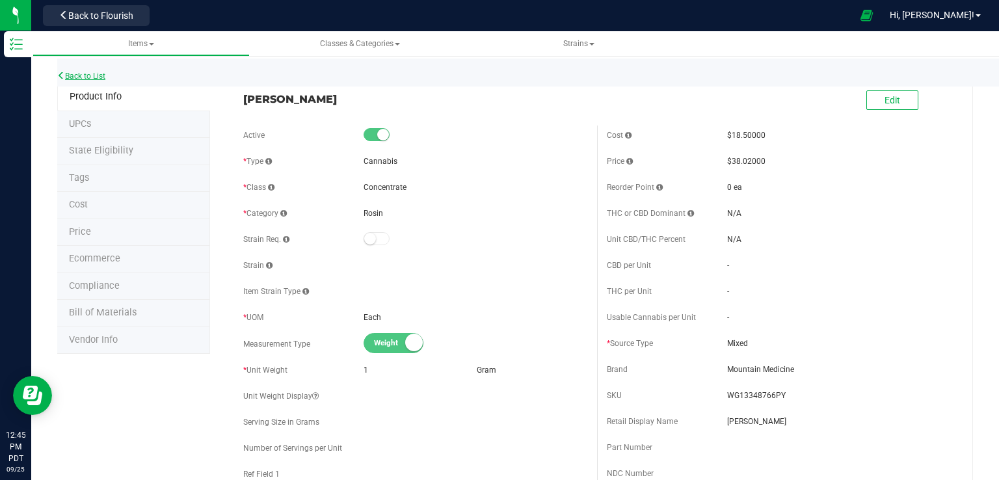
click at [96, 75] on link "Back to List" at bounding box center [81, 76] width 48 height 9
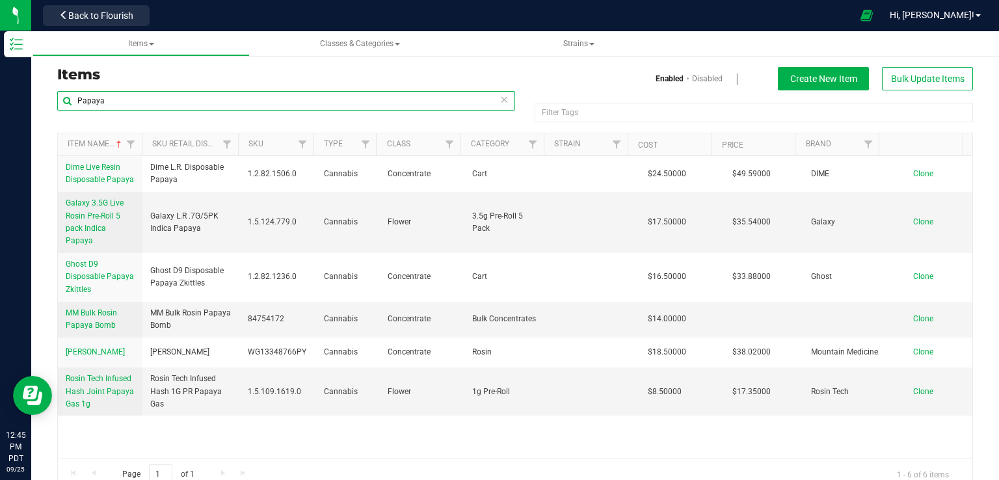
drag, startPoint x: 131, startPoint y: 109, endPoint x: 63, endPoint y: 99, distance: 68.3
click at [63, 99] on input "Papaya" at bounding box center [286, 101] width 458 height 20
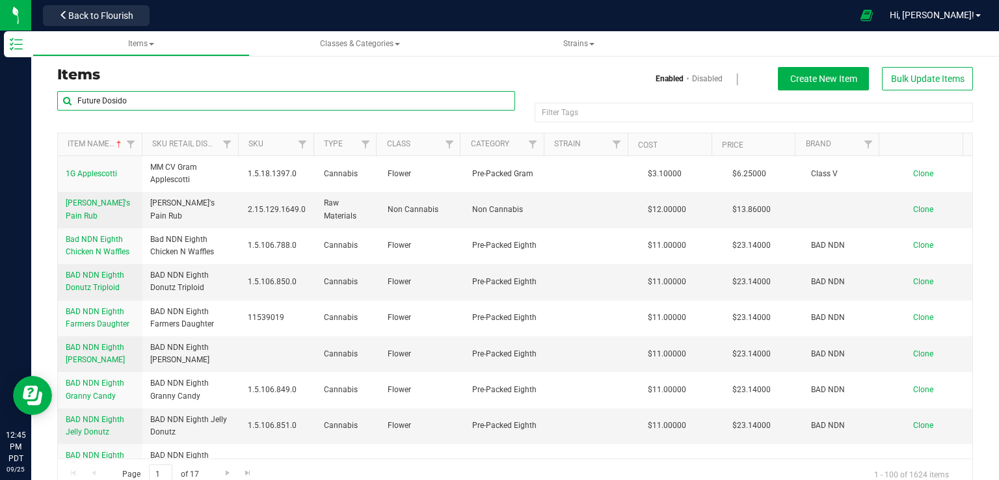
type input "Future Dosido"
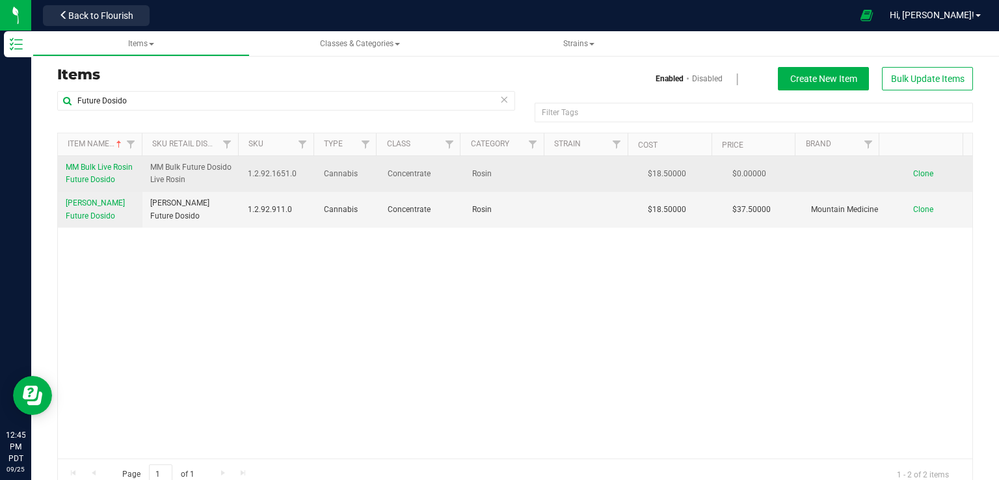
click at [95, 180] on span "MM Bulk Live Rosin Future Dosido" at bounding box center [99, 173] width 67 height 21
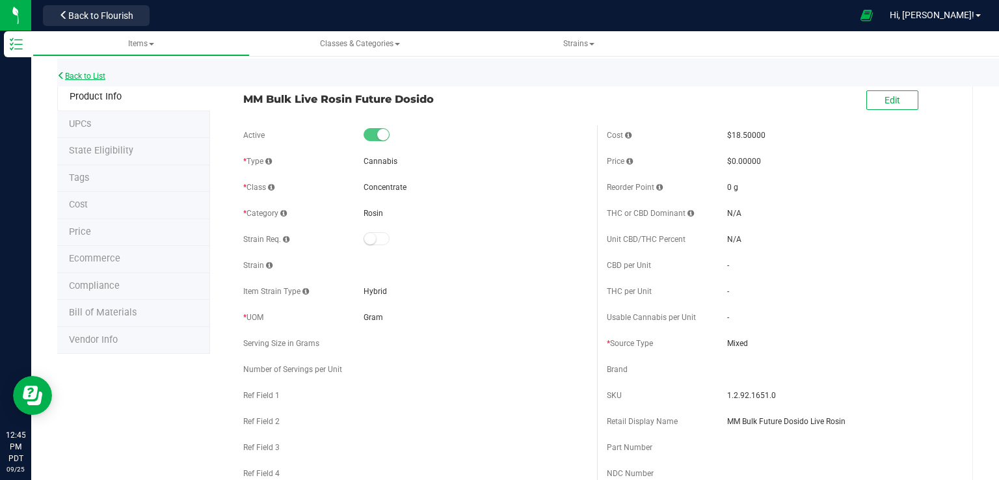
click at [70, 73] on link "Back to List" at bounding box center [81, 76] width 48 height 9
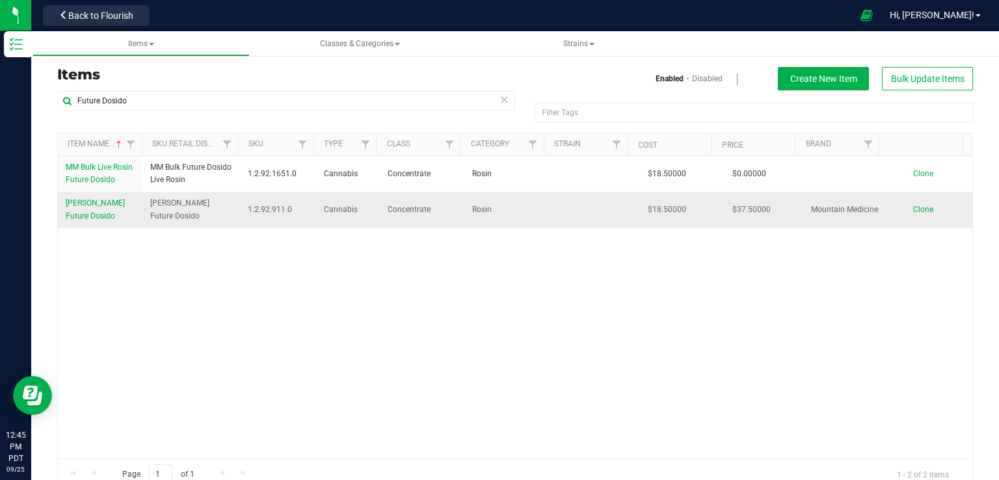
click at [109, 222] on link "[PERSON_NAME] Future Dosido" at bounding box center [100, 209] width 69 height 25
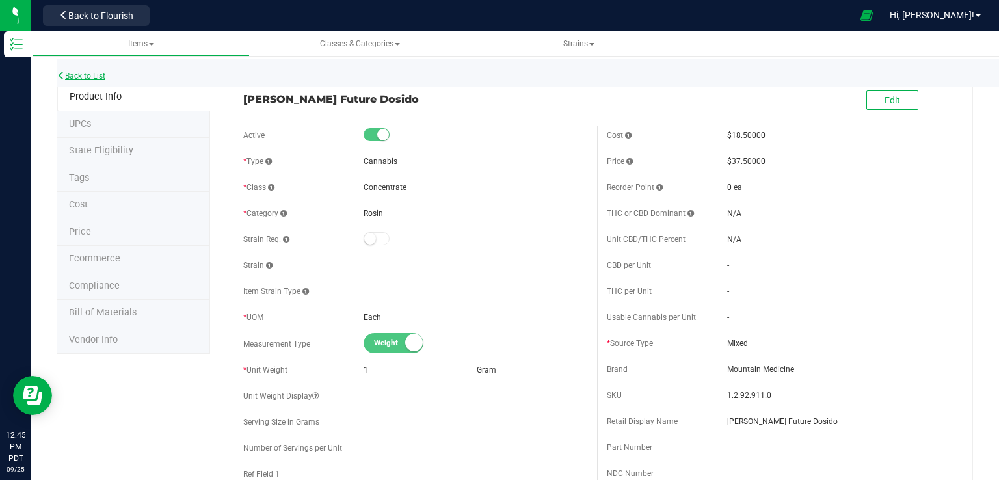
click at [90, 78] on link "Back to List" at bounding box center [81, 76] width 48 height 9
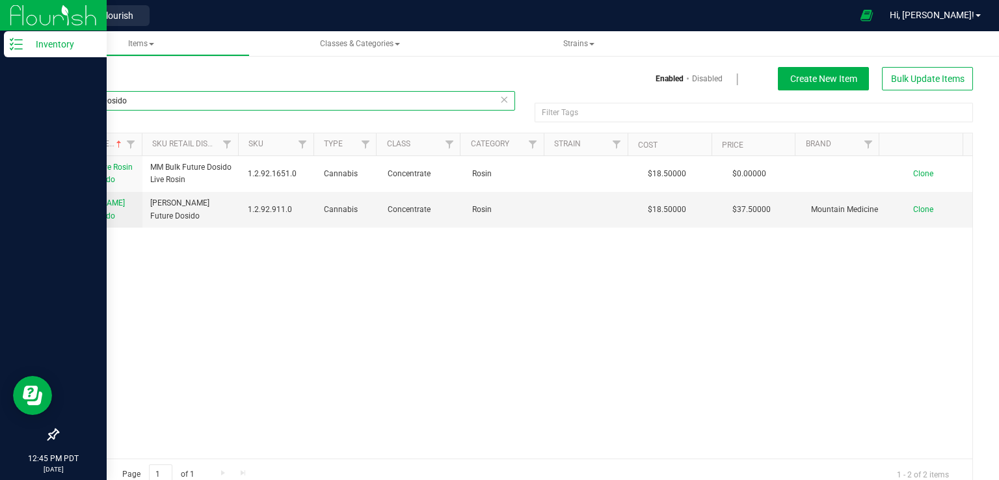
drag, startPoint x: 189, startPoint y: 103, endPoint x: 0, endPoint y: 118, distance: 189.2
click at [0, 118] on div "Inventory 12:45 PM PDT [DATE] 09/25 Retail Back to Flourish Hi, [PERSON_NAME]! …" at bounding box center [499, 240] width 999 height 480
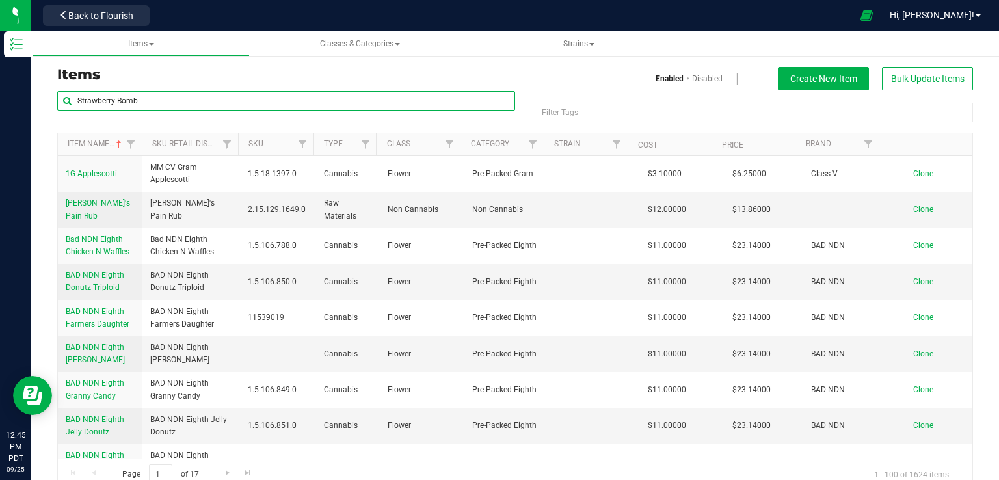
type input "Strawberry Bomb"
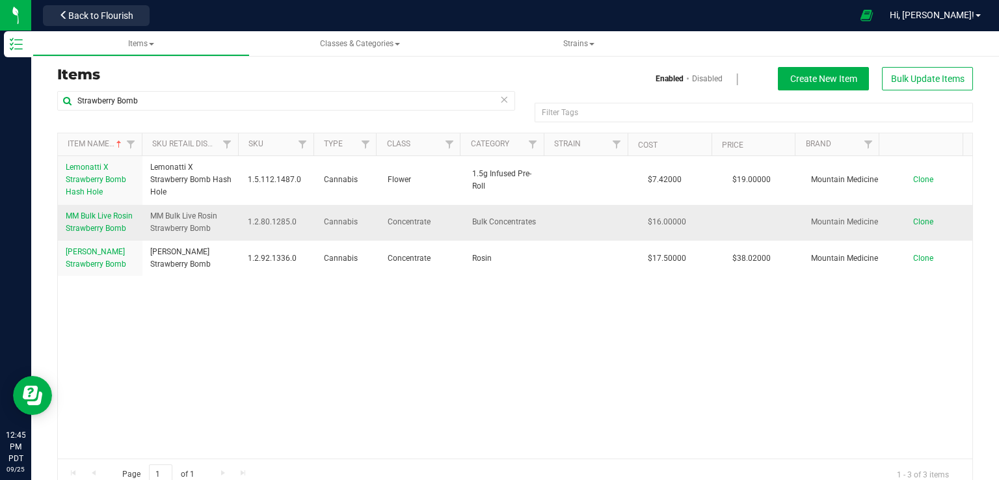
click at [85, 225] on span "MM Bulk Live Rosin Strawberry Bomb" at bounding box center [99, 221] width 67 height 21
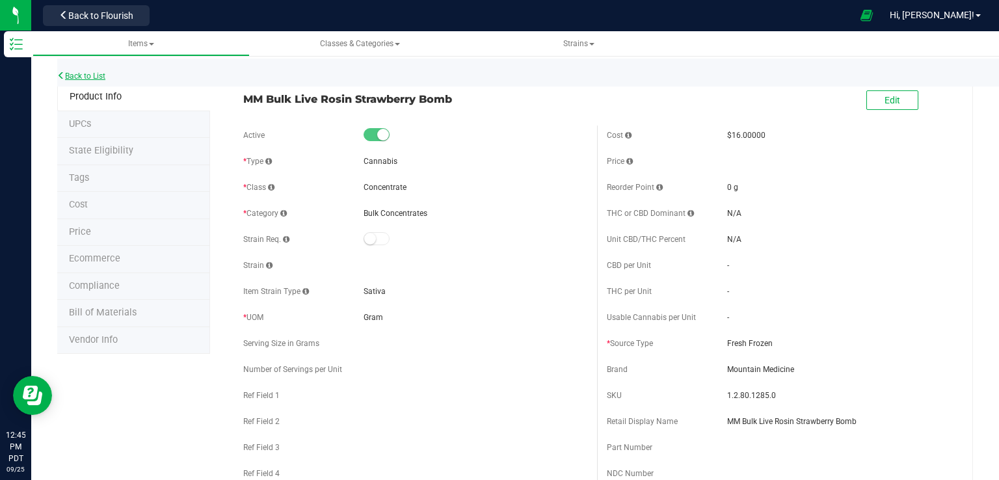
click at [92, 73] on link "Back to List" at bounding box center [81, 76] width 48 height 9
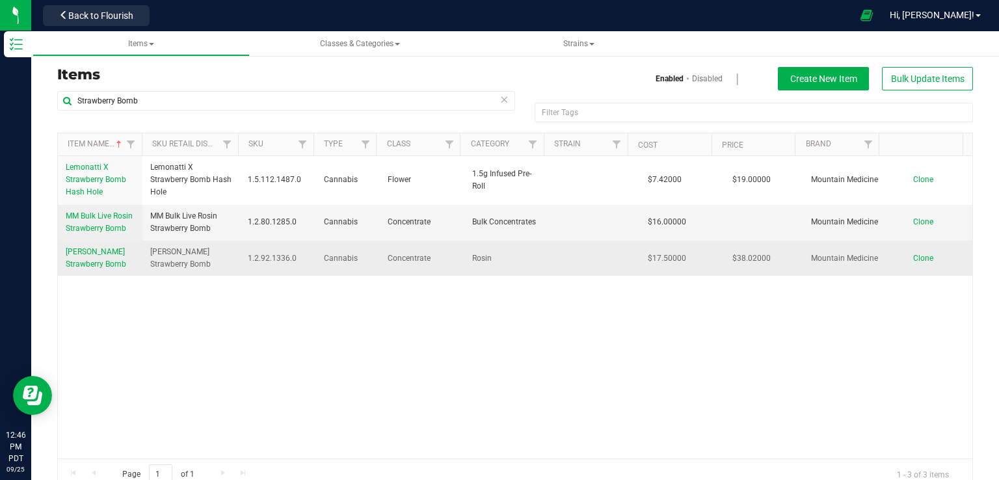
click at [77, 271] on link "[PERSON_NAME] Strawberry Bomb" at bounding box center [100, 258] width 69 height 25
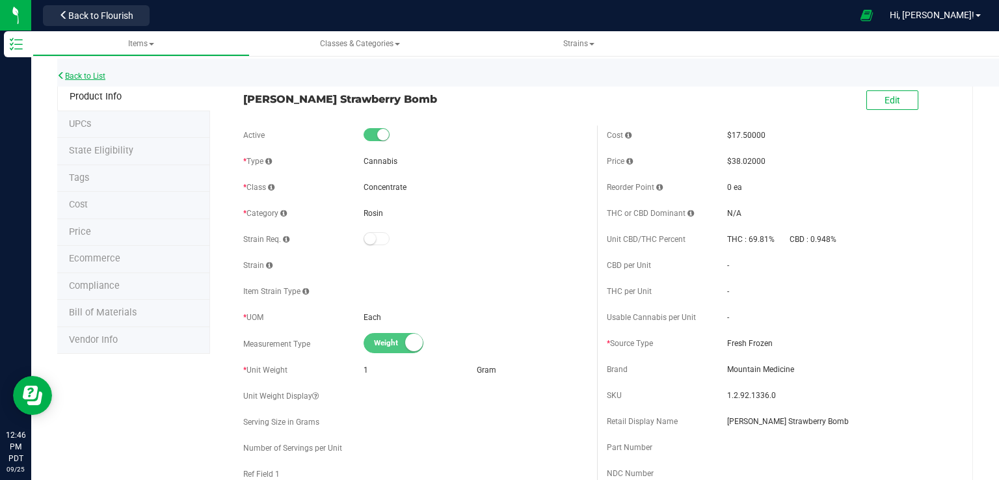
click at [105, 73] on link "Back to List" at bounding box center [81, 76] width 48 height 9
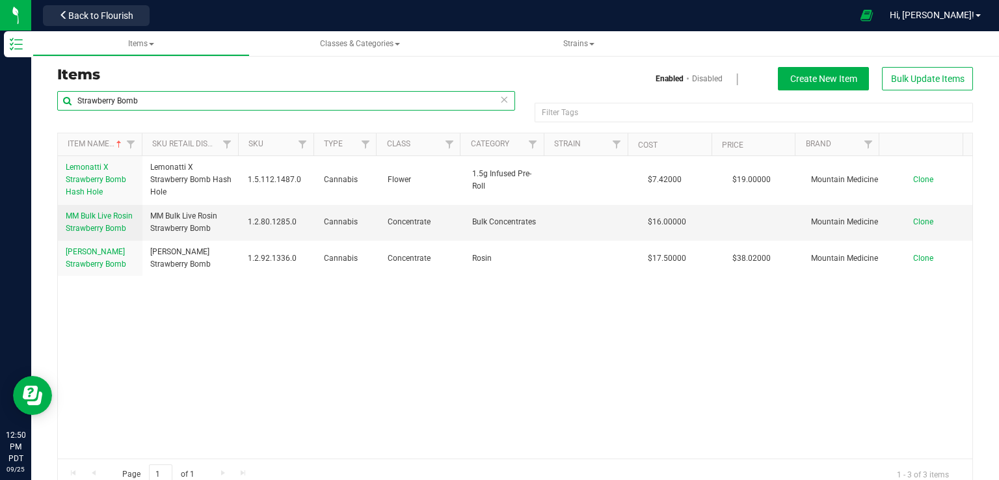
drag, startPoint x: 173, startPoint y: 100, endPoint x: 45, endPoint y: 115, distance: 129.0
click at [45, 115] on div "Items Enabled Disabled Create New Item Bulk Update Items Strawberry Bomb Filter…" at bounding box center [515, 271] width 968 height 466
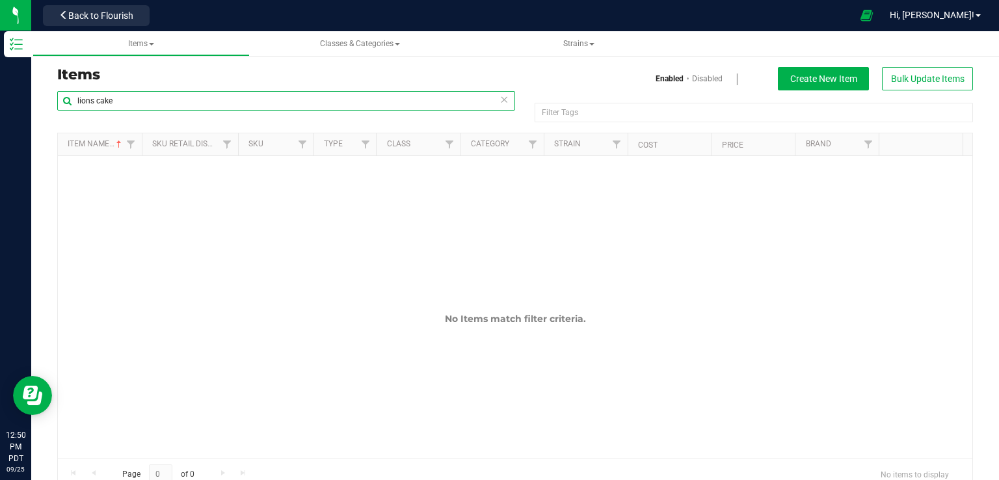
click at [96, 102] on input "lions cake" at bounding box center [286, 101] width 458 height 20
type input "lion's cake"
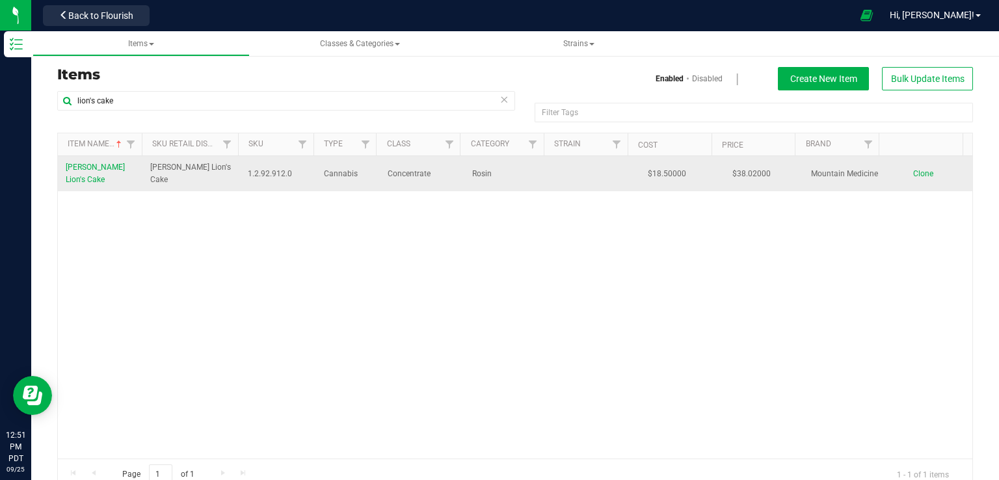
click at [75, 170] on span "[PERSON_NAME] Lion's Cake" at bounding box center [95, 173] width 59 height 21
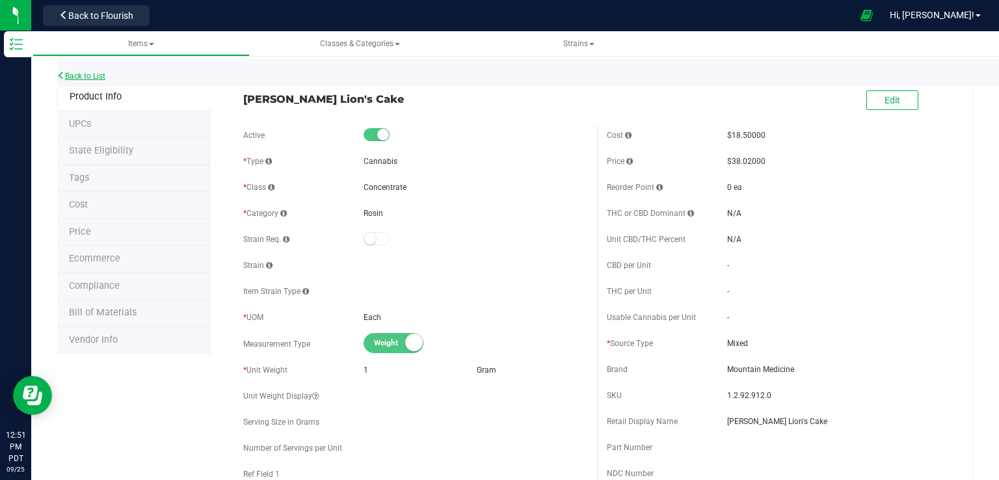
click at [104, 73] on link "Back to List" at bounding box center [81, 76] width 48 height 9
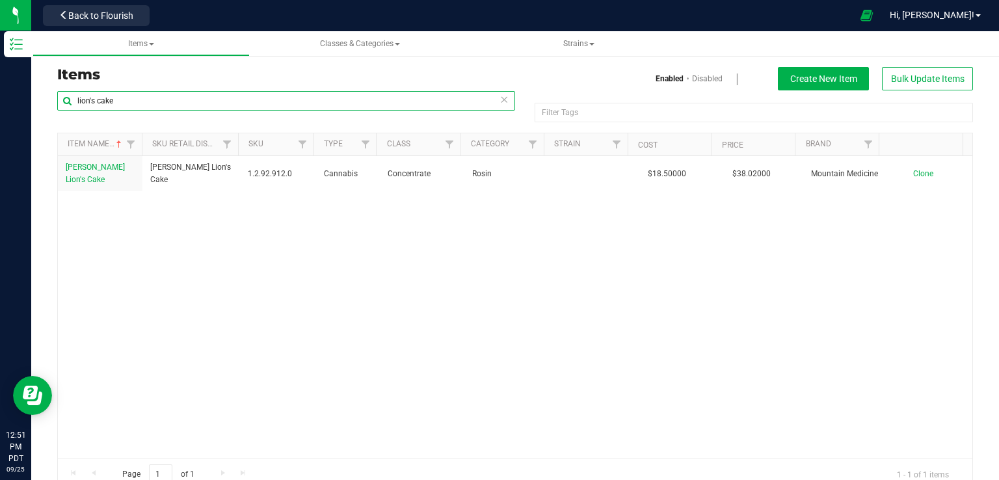
drag, startPoint x: 133, startPoint y: 94, endPoint x: 74, endPoint y: 87, distance: 59.0
click at [74, 87] on div "Items Enabled Disabled Create New Item Bulk Update Items lion's cake Filter Tag…" at bounding box center [514, 278] width 935 height 423
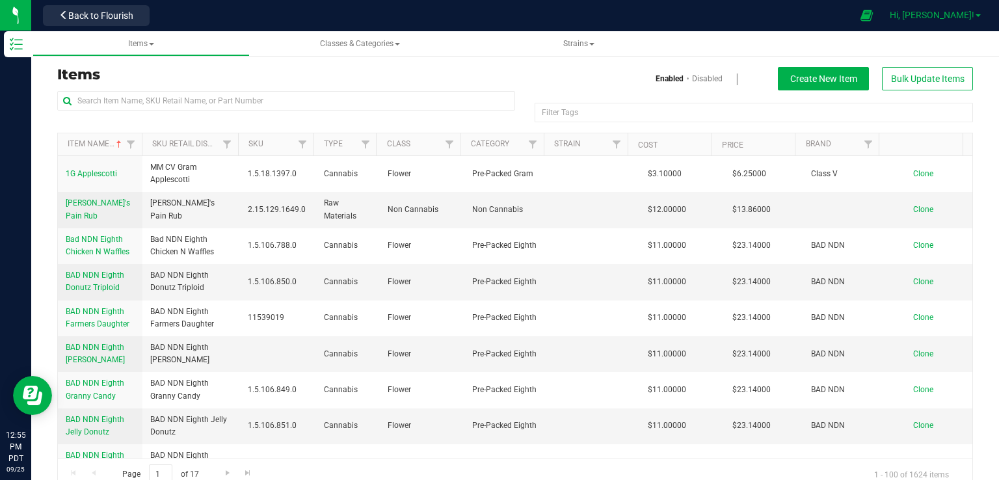
click at [972, 10] on span "Hi, [PERSON_NAME]!" at bounding box center [932, 15] width 85 height 10
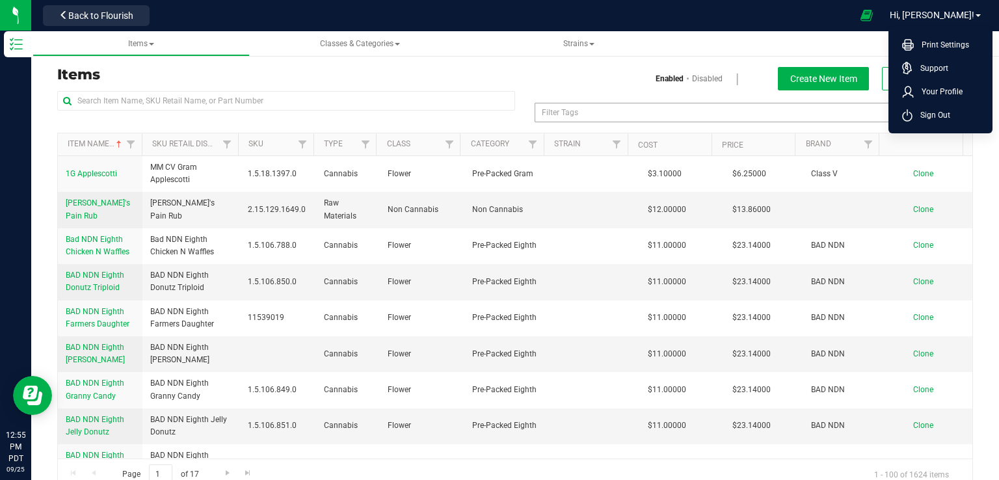
click at [914, 116] on span "Sign Out" at bounding box center [931, 115] width 38 height 13
